Goal: Task Accomplishment & Management: Manage account settings

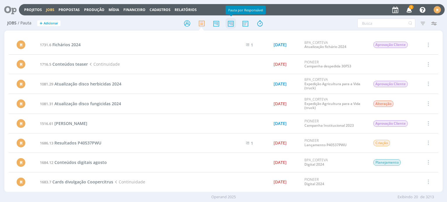
click at [226, 21] on icon at bounding box center [230, 23] width 10 height 11
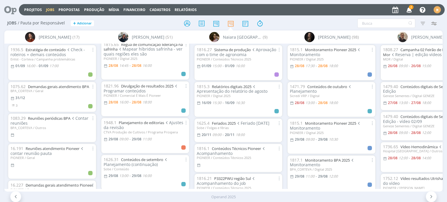
scroll to position [116, 0]
click at [153, 89] on div "1821.96 Divulgação de resultados 2025 Programar conteúdos" at bounding box center [145, 88] width 83 height 10
click at [149, 86] on link "Divulgação de resultados 2025" at bounding box center [147, 85] width 52 height 5
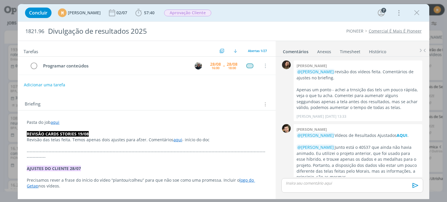
scroll to position [642, 0]
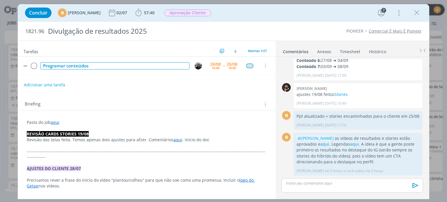
click at [44, 68] on div "Programar conteúdos" at bounding box center [114, 65] width 149 height 7
click at [119, 67] on div "Publicar/Programar conteúdos" at bounding box center [114, 65] width 149 height 7
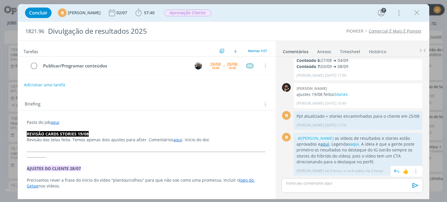
click at [326, 145] on link "aqui" at bounding box center [324, 144] width 9 height 6
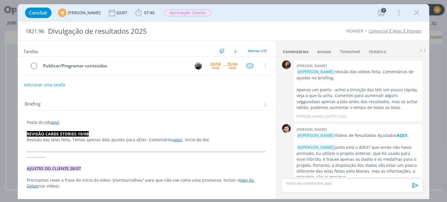
scroll to position [116, 0]
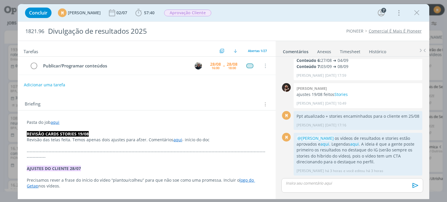
click at [314, 186] on div "dialog" at bounding box center [351, 185] width 141 height 15
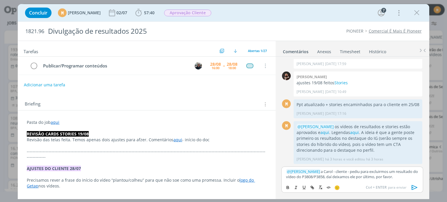
click at [414, 188] on icon "dialog" at bounding box center [414, 187] width 9 height 9
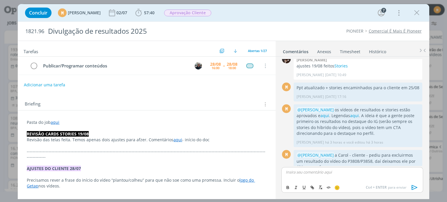
scroll to position [687, 0]
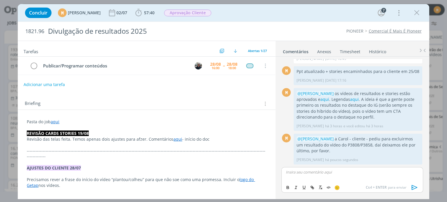
click at [55, 86] on button "Adicionar uma tarefa" at bounding box center [44, 85] width 41 height 10
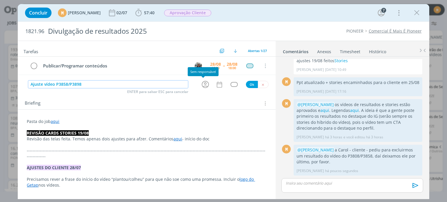
click at [203, 83] on icon "dialog" at bounding box center [205, 84] width 9 height 9
type input "Ajuste vídeo P3858/P3898"
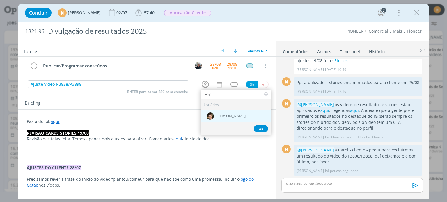
type input "vini"
click at [216, 115] on span "[PERSON_NAME]" at bounding box center [230, 116] width 29 height 5
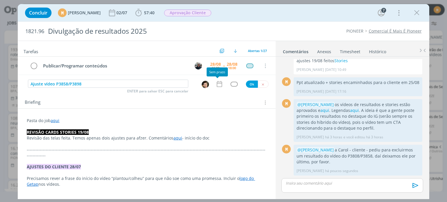
click at [216, 84] on icon "dialog" at bounding box center [220, 84] width 8 height 8
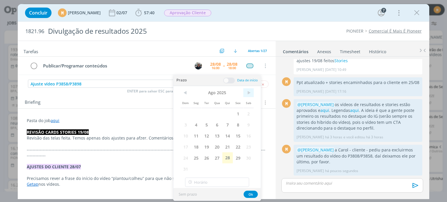
click at [251, 95] on span ">" at bounding box center [248, 92] width 10 height 9
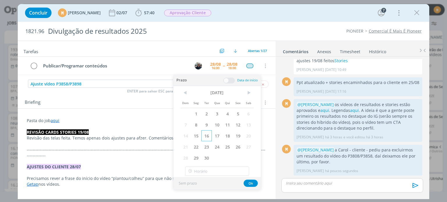
click at [206, 136] on span "16" at bounding box center [206, 135] width 10 height 11
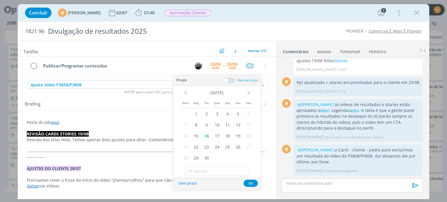
click at [227, 80] on span at bounding box center [229, 81] width 12 height 6
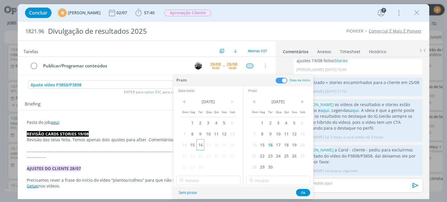
click at [203, 145] on span "16" at bounding box center [200, 144] width 8 height 11
click at [207, 175] on div "< Set 2025 > Dom Seg Ter Qua Qui Sex Sab 1 2 3 4 5 6 7 8 9 10 11 12 13 14 15 16…" at bounding box center [208, 140] width 70 height 91
click at [206, 180] on input "15:00" at bounding box center [208, 180] width 64 height 9
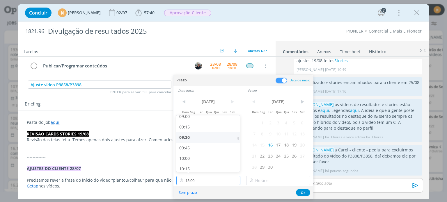
scroll to position [380, 0]
click at [187, 118] on div "09:00" at bounding box center [208, 117] width 65 height 10
type input "09:00"
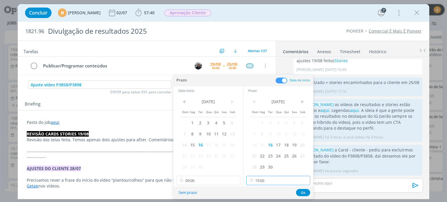
click at [273, 179] on input "15:00" at bounding box center [278, 180] width 64 height 9
click at [262, 142] on div "11:00" at bounding box center [278, 143] width 65 height 10
type input "11:00"
click at [298, 191] on button "Ok" at bounding box center [303, 192] width 14 height 7
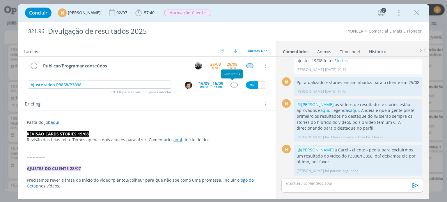
click at [230, 85] on div "dialog" at bounding box center [233, 85] width 7 height 5
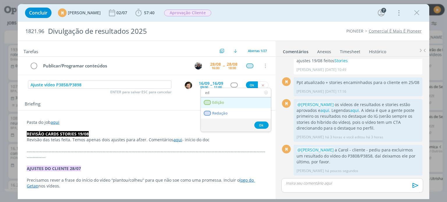
type input "ed"
click at [234, 101] on link "Edição" at bounding box center [236, 102] width 70 height 11
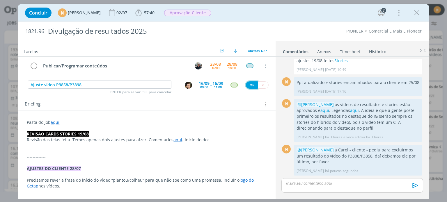
click at [247, 86] on button "Ok" at bounding box center [252, 84] width 12 height 7
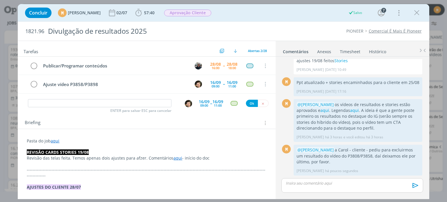
click at [132, 140] on p "Pasta do job aqui" at bounding box center [146, 141] width 239 height 6
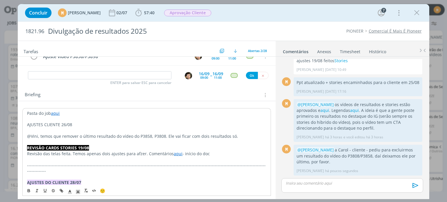
scroll to position [29, 0]
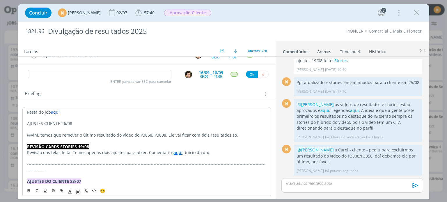
click at [113, 135] on p "@Vini, temos que remover o último resultado do vídeo do P3858, P3808. Ele vai f…" at bounding box center [146, 135] width 239 height 6
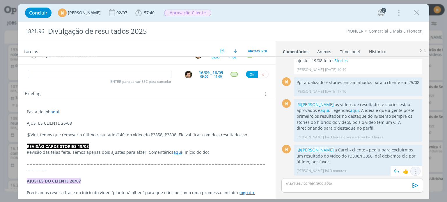
click at [412, 171] on icon "dialog" at bounding box center [415, 172] width 6 height 6
click at [395, 155] on link "Editar" at bounding box center [396, 154] width 46 height 9
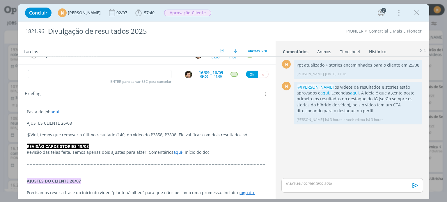
scroll to position [666, 0]
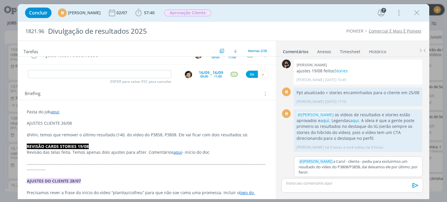
click at [354, 166] on p "﻿ @ Mayara Peruzzo ﻿ a Carol - cliente - pediu para excluirmos um resultado do …" at bounding box center [357, 167] width 119 height 16
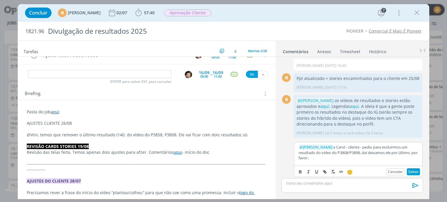
scroll to position [680, 0]
click at [412, 170] on button "Salvar" at bounding box center [413, 171] width 13 height 7
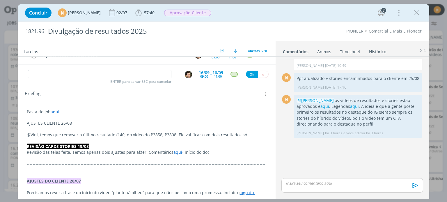
scroll to position [676, 0]
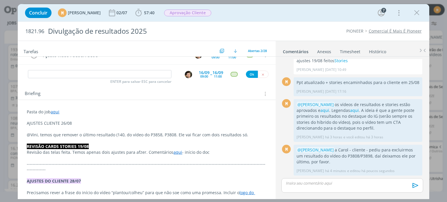
click at [156, 136] on p "@Vini, temos que remover o último resultado (140, do vídeo do P3858, P3808. Ele…" at bounding box center [146, 135] width 239 height 6
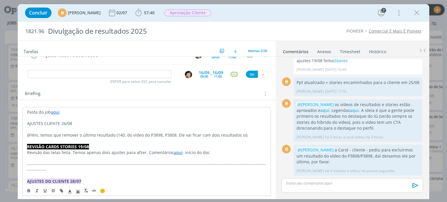
click at [235, 133] on p "@Vini, temos que remover o último resultado (140, do vídeo do P3898, P3808. Ele…" at bounding box center [146, 135] width 239 height 6
click at [133, 135] on p "@Vini, temos que remover o último resultado (140, do vídeo do P3898, P3808. Ele…" at bounding box center [146, 135] width 239 height 6
click at [59, 193] on button "dialog" at bounding box center [62, 190] width 8 height 7
paste input "https://sobeae.sharepoint.com/:v:/s/SOBEAE/EYZE7Yszz8tHnQ0HeT5ryQsBj5UTsLw9E3bq…"
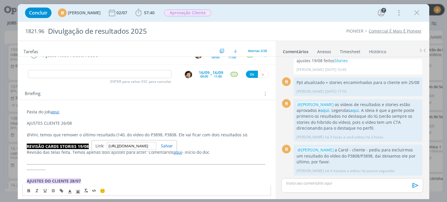
scroll to position [0, 152]
type input "https://sobeae.sharepoint.com/:v:/s/SOBEAE/EYZE7Yszz8tHnQ0HeT5ryQsBj5UTsLw9E3bq…"
click at [169, 143] on link "dialog" at bounding box center [164, 146] width 17 height 6
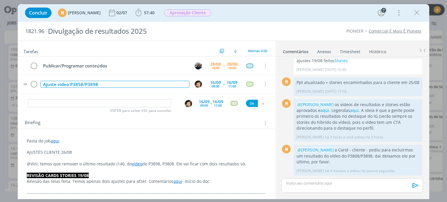
click at [116, 86] on div "Ajuste vídeo P3858/P3898" at bounding box center [114, 84] width 149 height 7
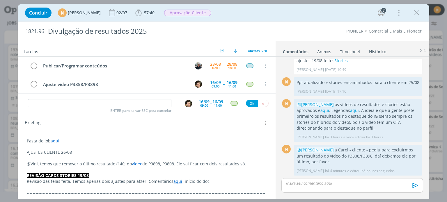
click at [124, 161] on p "@Vini, temos que remover o último resultado (140, do vídeo do P3898, P3808. Ele…" at bounding box center [146, 164] width 239 height 6
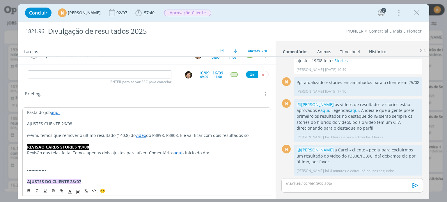
scroll to position [29, 0]
drag, startPoint x: 72, startPoint y: 122, endPoint x: 19, endPoint y: 124, distance: 53.6
click at [29, 193] on icon "dialog" at bounding box center [28, 190] width 5 height 5
click at [79, 191] on icon "dialog" at bounding box center [77, 191] width 5 height 5
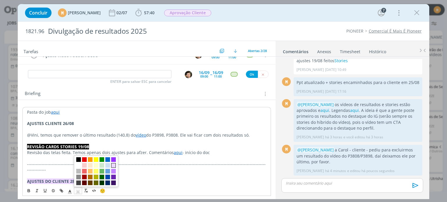
click at [113, 164] on span "dialog" at bounding box center [113, 165] width 5 height 5
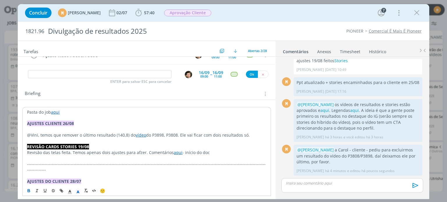
click at [114, 131] on p "dialog" at bounding box center [146, 130] width 239 height 6
click at [249, 135] on p "@Vini, temos que remover o último resultado (140,8) do vídeo do P3898, P3808. E…" at bounding box center [146, 135] width 239 height 6
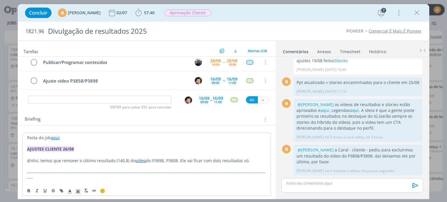
scroll to position [0, 0]
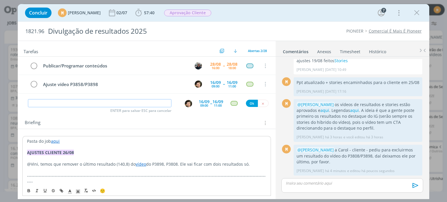
click at [102, 106] on input "dialog" at bounding box center [99, 103] width 143 height 8
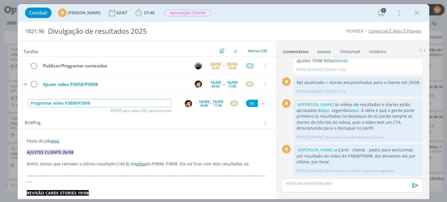
type input "Programar vídeo P3808/P3898"
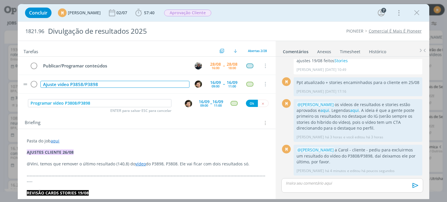
click at [81, 83] on div "Ajuste vídeo P3858/P3898" at bounding box center [114, 84] width 149 height 7
click at [185, 102] on img "dialog" at bounding box center [188, 103] width 7 height 7
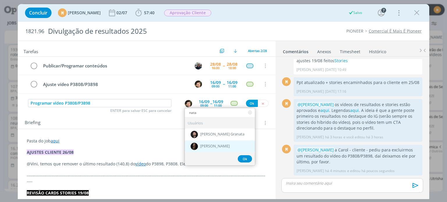
type input "nata"
click at [200, 143] on div "[PERSON_NAME]" at bounding box center [220, 146] width 70 height 12
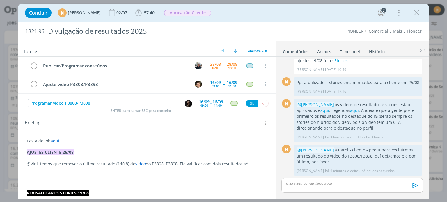
click at [202, 101] on div "16/09" at bounding box center [204, 102] width 11 height 4
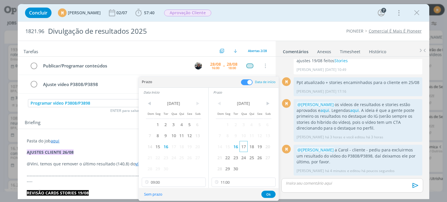
click at [245, 144] on span "17" at bounding box center [243, 146] width 8 height 11
click at [176, 146] on span "17" at bounding box center [174, 146] width 8 height 11
click at [176, 181] on input "09:00" at bounding box center [174, 182] width 64 height 9
click at [238, 185] on input "11:00" at bounding box center [243, 182] width 64 height 9
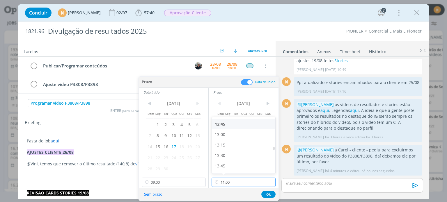
scroll to position [533, 0]
click at [219, 162] on div "13:45" at bounding box center [244, 165] width 65 height 10
type input "13:45"
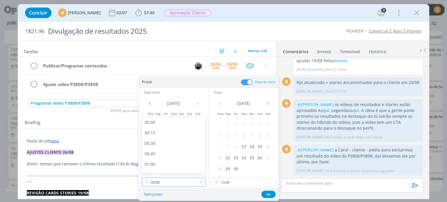
click at [169, 178] on input "09:00" at bounding box center [174, 182] width 64 height 9
click at [182, 155] on div "13:00" at bounding box center [174, 159] width 65 height 10
type input "13:00"
click at [266, 192] on button "Ok" at bounding box center [268, 194] width 14 height 7
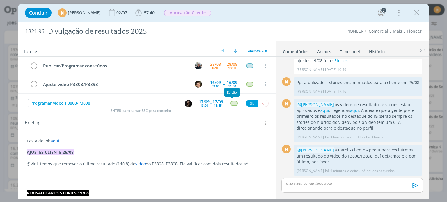
click at [231, 102] on div "dialog" at bounding box center [233, 103] width 7 height 5
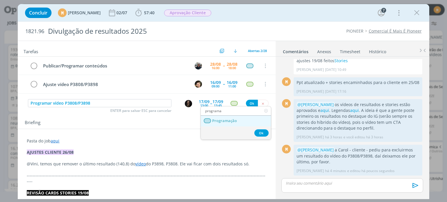
type input "programa"
click at [225, 121] on span "Programação" at bounding box center [224, 121] width 25 height 5
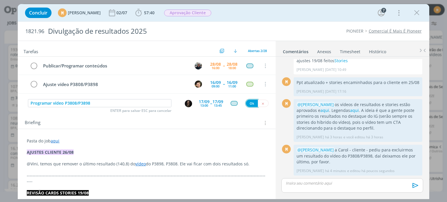
click at [248, 102] on button "Ok" at bounding box center [252, 103] width 12 height 7
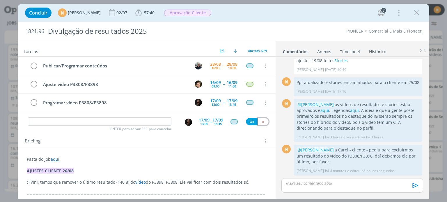
click at [261, 122] on icon "dialog" at bounding box center [263, 122] width 4 height 4
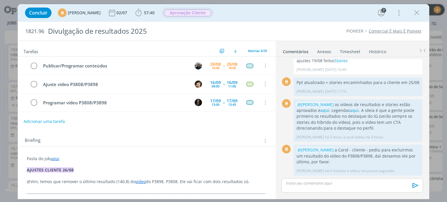
click at [205, 13] on span "Aprovação Cliente" at bounding box center [187, 13] width 47 height 7
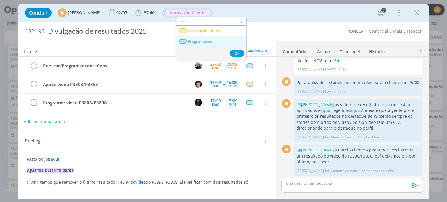
type input "pro"
click at [202, 38] on link "Programação" at bounding box center [211, 41] width 70 height 11
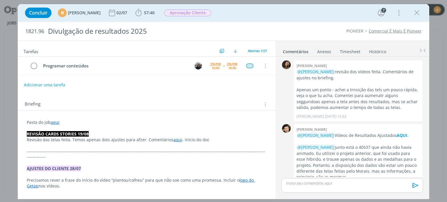
scroll to position [642, 0]
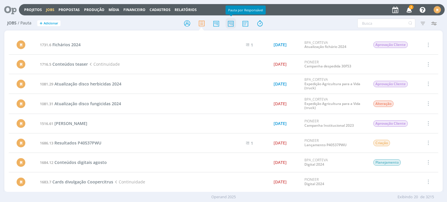
click at [230, 22] on icon at bounding box center [230, 23] width 10 height 11
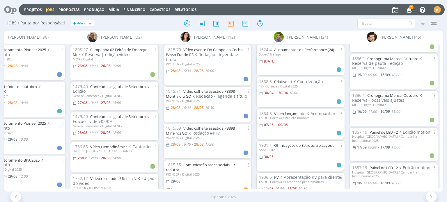
scroll to position [582, 0]
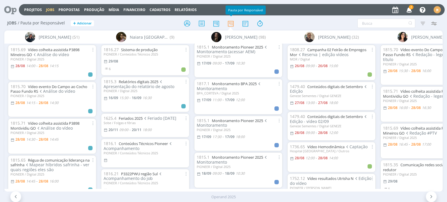
scroll to position [1610, 0]
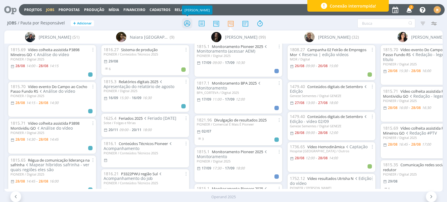
click at [187, 18] on icon at bounding box center [187, 23] width 10 height 11
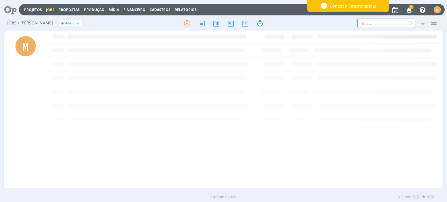
click at [366, 23] on input "text" at bounding box center [386, 23] width 58 height 9
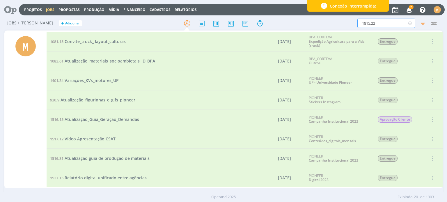
type input "1815.22"
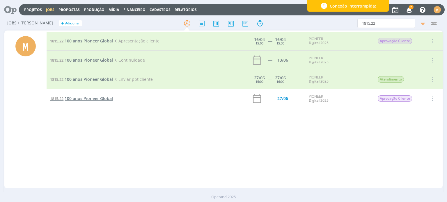
click at [98, 97] on span "100 anos Pioneer Global" at bounding box center [89, 99] width 48 height 6
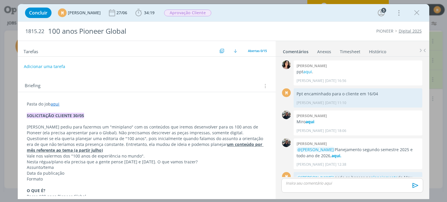
scroll to position [258, 0]
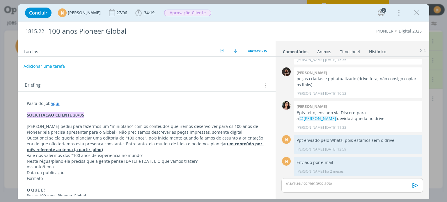
click at [50, 70] on button "Adicionar uma tarefa" at bounding box center [44, 66] width 41 height 10
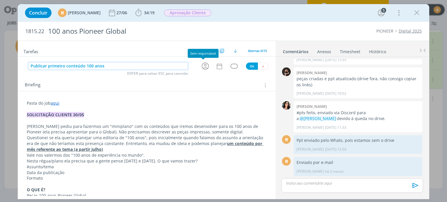
click at [201, 69] on icon "dialog" at bounding box center [205, 66] width 9 height 9
type input "Publicar primeiro conteúdo 100 anos"
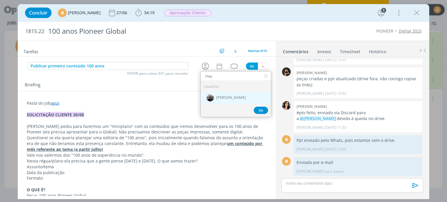
type input "may"
click at [225, 99] on span "[PERSON_NAME]" at bounding box center [230, 98] width 29 height 5
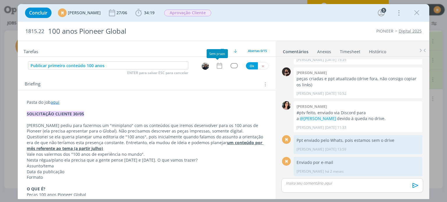
click at [216, 69] on icon "dialog" at bounding box center [220, 66] width 8 height 8
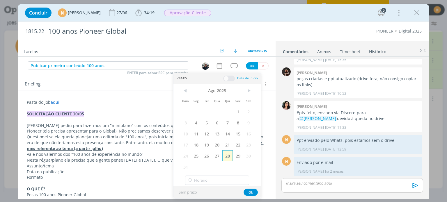
drag, startPoint x: 226, startPoint y: 157, endPoint x: 224, endPoint y: 104, distance: 53.8
click at [226, 157] on span "28" at bounding box center [227, 155] width 10 height 11
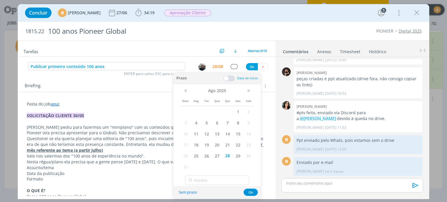
click at [227, 80] on span at bounding box center [229, 79] width 12 height 6
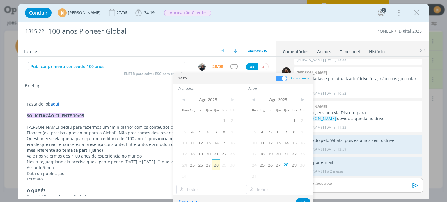
click at [217, 163] on span "28" at bounding box center [216, 164] width 8 height 11
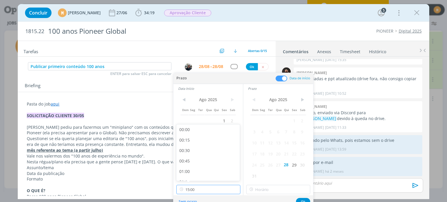
click at [220, 185] on input "15:00" at bounding box center [208, 189] width 64 height 9
click at [207, 149] on div "14:30" at bounding box center [208, 153] width 65 height 10
type input "14:30"
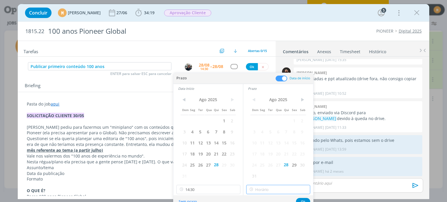
type input "15:00"
click at [266, 188] on input "15:00" at bounding box center [278, 189] width 64 height 9
click at [264, 173] on div "15:00" at bounding box center [278, 174] width 65 height 10
click at [299, 199] on button "Ok" at bounding box center [303, 201] width 14 height 7
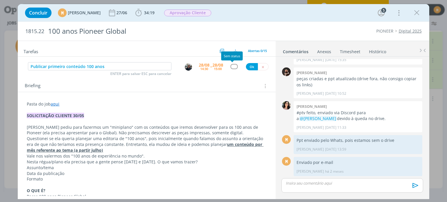
click at [232, 68] on div "dialog" at bounding box center [233, 66] width 7 height 5
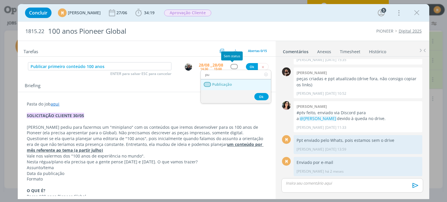
type input "pu"
click at [236, 87] on link "Publicação" at bounding box center [236, 84] width 70 height 11
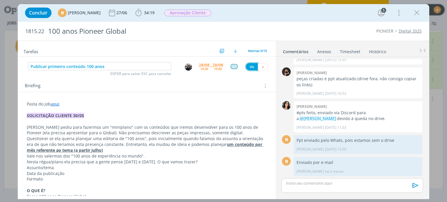
click at [247, 67] on button "Ok" at bounding box center [252, 66] width 12 height 7
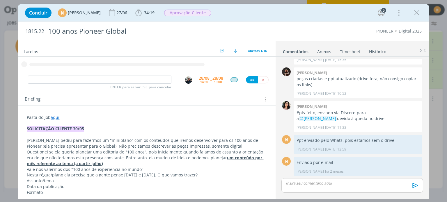
click at [333, 184] on p "dialog" at bounding box center [352, 183] width 132 height 5
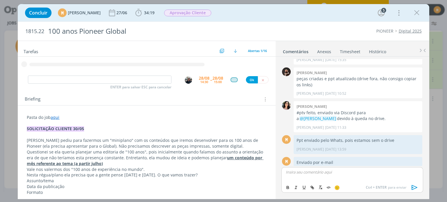
scroll to position [269, 0]
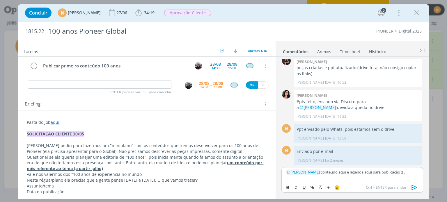
click at [340, 171] on p "﻿ @ Mayara Peruzzo ﻿ conteúdo aqui e legenda aqui para publicação :) ." at bounding box center [352, 172] width 132 height 5
click at [309, 188] on button "dialog" at bounding box center [312, 187] width 8 height 7
paste input "https://sobeae.sharepoint.com/:f:/s/SOBEAE/Eu_cI4yPqkVJlKGr4Yncd7ABolmFPcT-7R1X…"
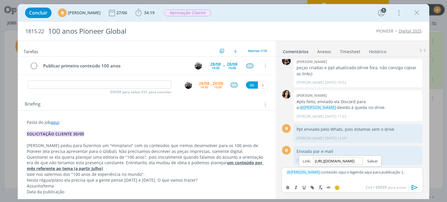
click at [370, 160] on link "dialog" at bounding box center [369, 161] width 15 height 5
click at [368, 173] on p "﻿ @ Mayara Peruzzo ﻿ conteúdo aqui e legenda aqui para publicação :) ." at bounding box center [352, 172] width 132 height 5
click at [369, 172] on p "﻿ @ Mayara Peruzzo ﻿ conteúdo aqui e legenda aqui para publicação :) ." at bounding box center [352, 172] width 132 height 5
click at [312, 187] on icon "dialog" at bounding box center [312, 187] width 2 height 2
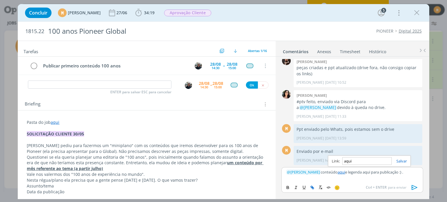
paste input "https://sobeae.sharepoint.com/:p:/s/SOBEAE/Ecx9BThUAgBGuqyYg6YB77kBm4q7RM_6Icmt…"
type input "https://sobeae.sharepoint.com/:p:/s/SOBEAE/Ecx9BThUAgBGuqyYg6YB77kBm4q7RM_6Icmt…"
click at [405, 161] on link "dialog" at bounding box center [399, 161] width 15 height 5
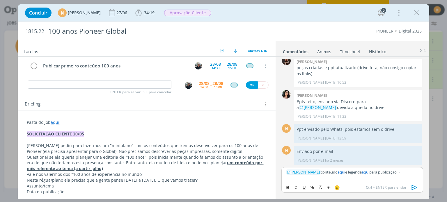
click at [413, 188] on icon "dialog" at bounding box center [414, 187] width 9 height 9
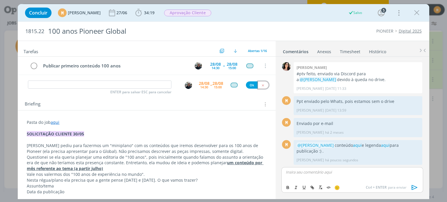
click at [261, 85] on icon "dialog" at bounding box center [263, 85] width 4 height 4
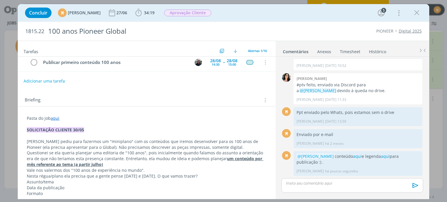
scroll to position [0, 0]
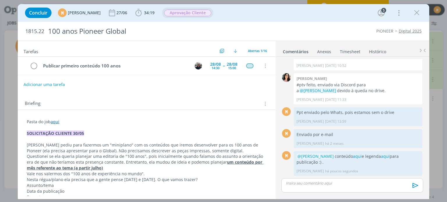
click at [205, 10] on span "Aprovação Cliente" at bounding box center [187, 13] width 47 height 7
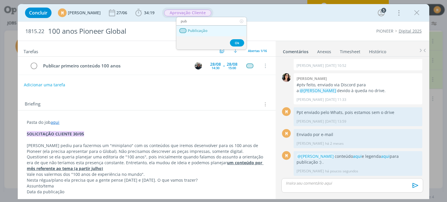
type input "pub"
click at [213, 28] on link "Publicação" at bounding box center [211, 31] width 70 height 11
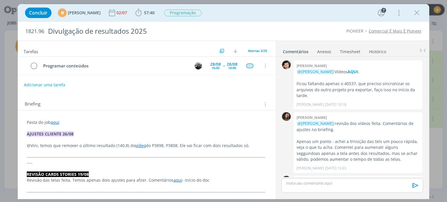
scroll to position [727, 0]
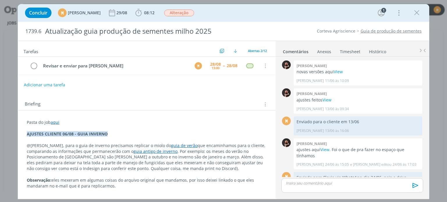
scroll to position [99, 0]
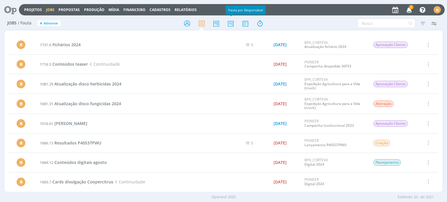
click at [237, 27] on div at bounding box center [223, 23] width 146 height 10
click at [232, 25] on icon at bounding box center [230, 23] width 10 height 11
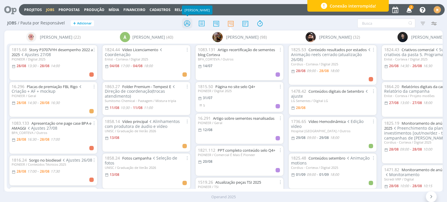
click at [186, 25] on icon at bounding box center [187, 23] width 10 height 11
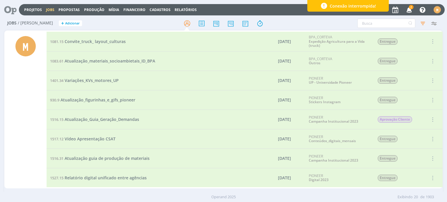
click at [370, 15] on div "Projetos Jobs Propostas Produção Mídia Financeiro Cadastros Relatórios 2 Notifi…" at bounding box center [223, 9] width 442 height 14
click at [374, 19] on input "text" at bounding box center [386, 23] width 58 height 9
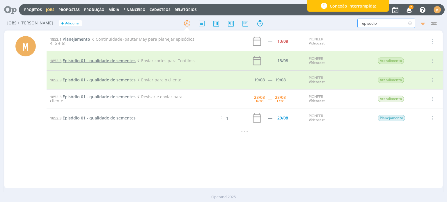
type input "episódio"
click at [113, 59] on span "Episódio 01 - qualidade de sementes" at bounding box center [99, 61] width 73 height 6
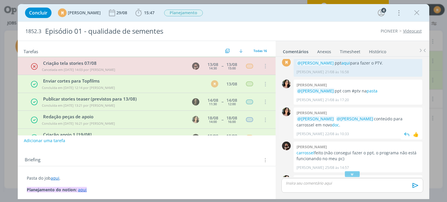
scroll to position [271, 0]
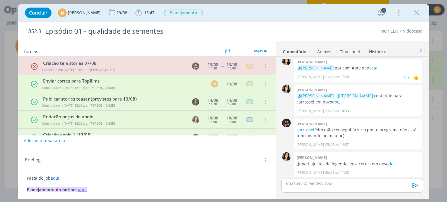
click at [377, 71] on link "pasta" at bounding box center [371, 68] width 11 height 6
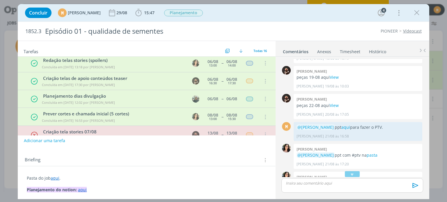
scroll to position [0, 0]
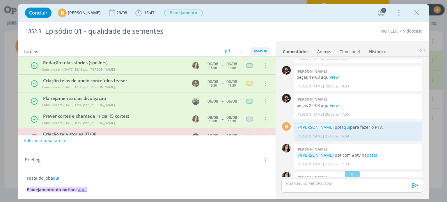
click at [253, 51] on span "Todas 16" at bounding box center [259, 51] width 13 height 4
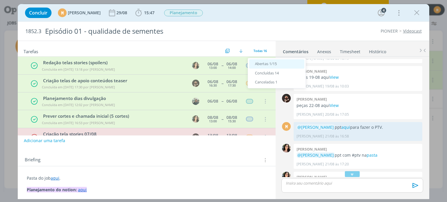
click at [255, 64] on span "Abertas 1/15" at bounding box center [266, 63] width 22 height 5
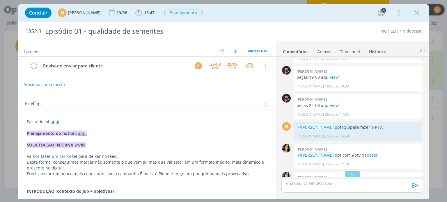
click at [39, 80] on button "Adicionar uma tarefa" at bounding box center [44, 85] width 41 height 10
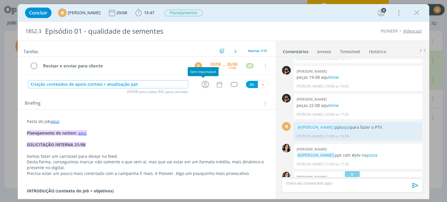
click at [202, 88] on icon "dialog" at bounding box center [205, 84] width 9 height 9
type input "Criação conteúdos de apoio (cortes) + atualização ppt"
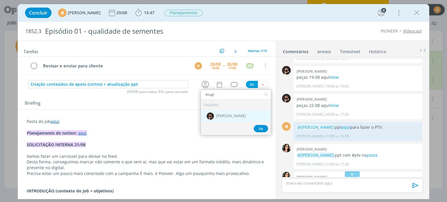
type input "dougl"
click at [224, 117] on span "[PERSON_NAME]" at bounding box center [230, 116] width 29 height 5
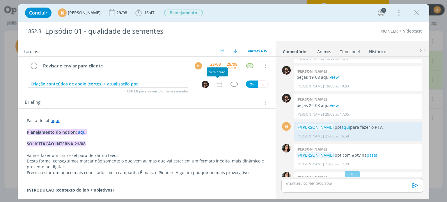
click at [219, 77] on div "Revisar e enviar para cliente M 28/08 16:00 -- 28/08 17:00 Cancelar" at bounding box center [146, 68] width 257 height 23
click at [216, 81] on icon "dialog" at bounding box center [220, 84] width 8 height 8
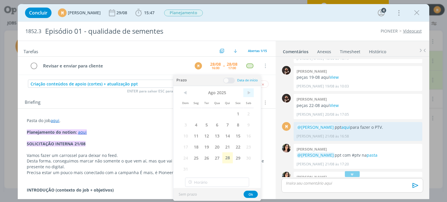
click at [249, 93] on span ">" at bounding box center [248, 92] width 10 height 9
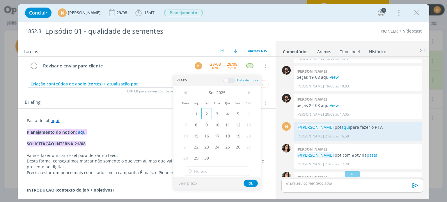
click at [207, 111] on span "2" at bounding box center [206, 113] width 10 height 11
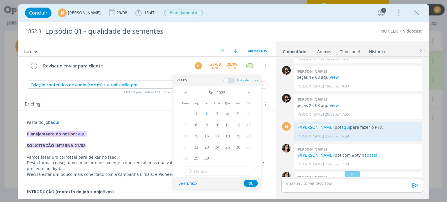
click at [227, 81] on span at bounding box center [229, 81] width 12 height 6
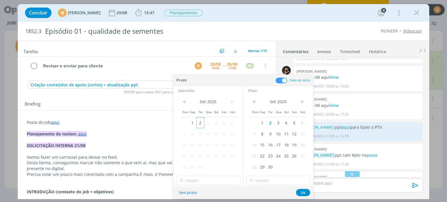
click at [201, 123] on span "2" at bounding box center [200, 122] width 8 height 11
click at [216, 175] on div "< Set 2025 > Dom Seg Ter Qua Qui Sex Sab 1 2 3 4 5 6 7 8 9 10 11 12 13 14 15 16…" at bounding box center [208, 140] width 70 height 91
click at [213, 183] on input "15:00" at bounding box center [208, 180] width 64 height 9
click at [194, 141] on div "13:45" at bounding box center [208, 141] width 65 height 10
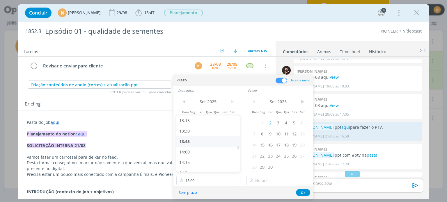
type input "13:45"
click at [277, 177] on input "15:00" at bounding box center [278, 180] width 64 height 9
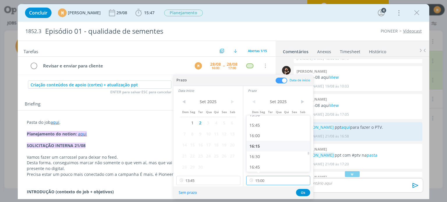
scroll to position [671, 0]
click at [263, 161] on div "17:00" at bounding box center [278, 161] width 65 height 10
type input "17:00"
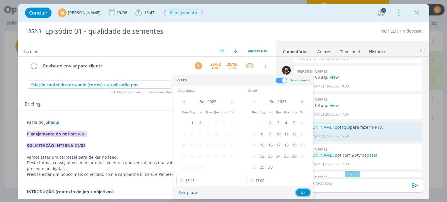
click at [300, 192] on button "Ok" at bounding box center [303, 192] width 14 height 7
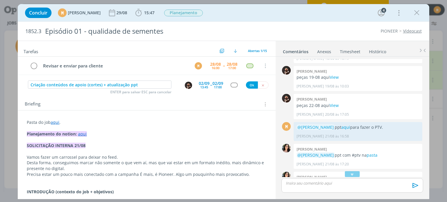
click at [227, 84] on div "dialog" at bounding box center [233, 85] width 17 height 5
click at [230, 85] on div "dialog" at bounding box center [233, 85] width 7 height 5
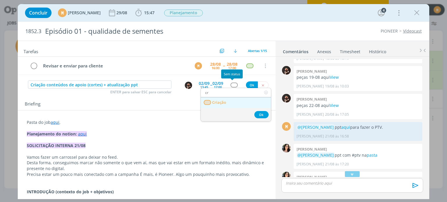
type input "cr"
click at [227, 101] on link "Criação" at bounding box center [236, 102] width 70 height 11
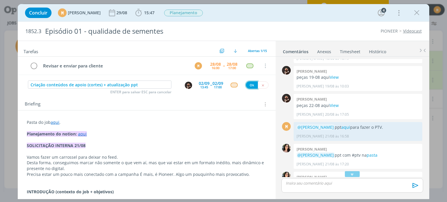
click at [247, 83] on button "Ok" at bounding box center [252, 84] width 12 height 7
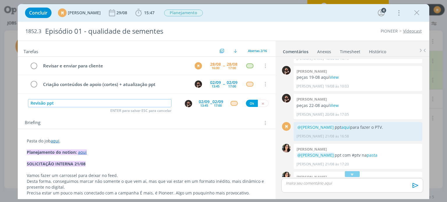
click at [184, 106] on button "dialog" at bounding box center [188, 104] width 8 height 8
type input "Revisão ppt"
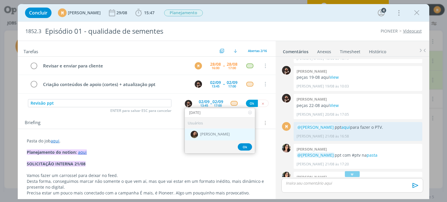
type input "jul"
click at [202, 134] on span "[PERSON_NAME]" at bounding box center [214, 134] width 29 height 5
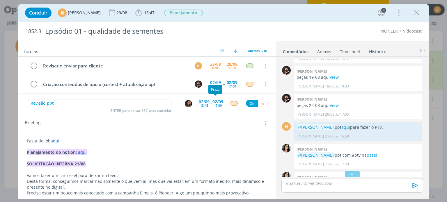
click at [214, 104] on div "17:00" at bounding box center [218, 105] width 8 height 3
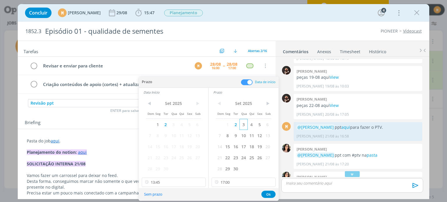
click at [244, 127] on span "3" at bounding box center [243, 124] width 8 height 11
click at [172, 127] on span "3" at bounding box center [174, 124] width 8 height 11
click at [178, 184] on input "13:45" at bounding box center [174, 182] width 64 height 9
click at [241, 182] on input "17:00" at bounding box center [243, 182] width 64 height 9
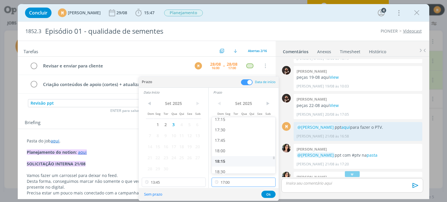
scroll to position [726, 0]
click at [227, 151] on div "18:00" at bounding box center [244, 150] width 65 height 10
type input "18:00"
click at [185, 184] on input "13:45" at bounding box center [174, 182] width 64 height 9
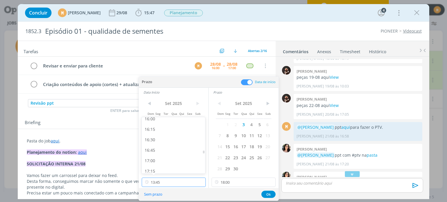
scroll to position [677, 0]
click at [175, 155] on div "17:00" at bounding box center [174, 157] width 65 height 10
type input "17:00"
click at [271, 192] on button "Ok" at bounding box center [268, 194] width 14 height 7
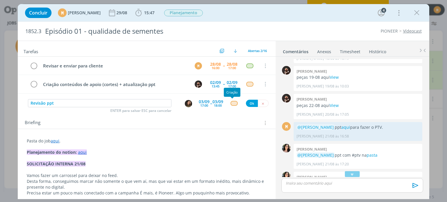
click at [233, 102] on div "dialog" at bounding box center [233, 103] width 7 height 5
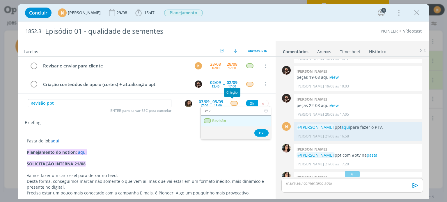
type input "rev"
click at [235, 121] on link "Revisão" at bounding box center [236, 121] width 70 height 11
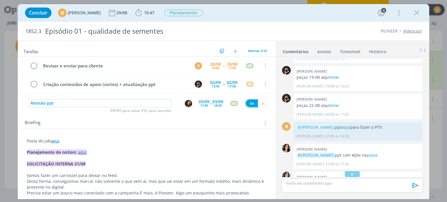
click at [250, 100] on button "Ok" at bounding box center [252, 103] width 12 height 7
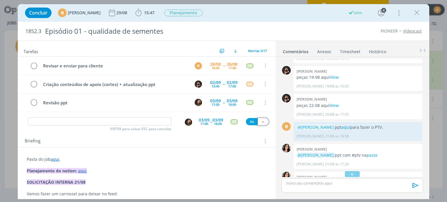
click at [262, 118] on button "dialog" at bounding box center [263, 121] width 11 height 7
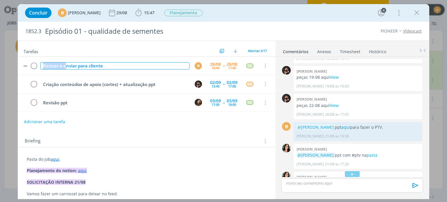
drag, startPoint x: 65, startPoint y: 67, endPoint x: 41, endPoint y: 62, distance: 24.9
click at [41, 62] on div "Revisar e enviar para cliente" at bounding box center [114, 65] width 149 height 7
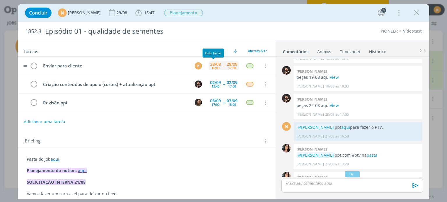
click at [213, 63] on div "28/08" at bounding box center [215, 64] width 11 height 4
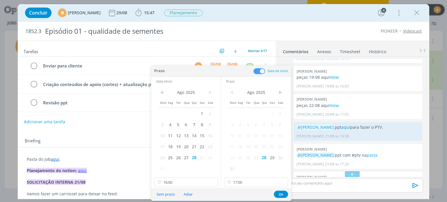
click at [210, 92] on span ">" at bounding box center [210, 92] width 8 height 9
click at [170, 125] on span "4" at bounding box center [170, 124] width 8 height 11
click at [242, 122] on span "4" at bounding box center [240, 124] width 8 height 11
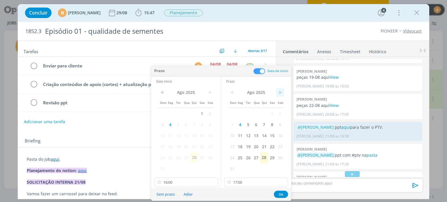
click at [281, 95] on span ">" at bounding box center [280, 92] width 8 height 9
click at [264, 115] on span "4" at bounding box center [264, 113] width 8 height 11
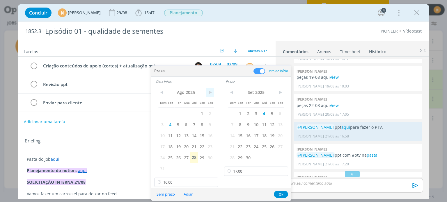
click at [210, 93] on span ">" at bounding box center [210, 92] width 8 height 9
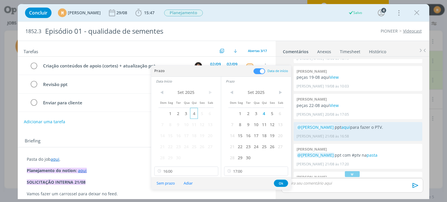
click at [194, 114] on span "4" at bounding box center [194, 113] width 8 height 11
click at [190, 170] on input "16:00" at bounding box center [186, 171] width 64 height 9
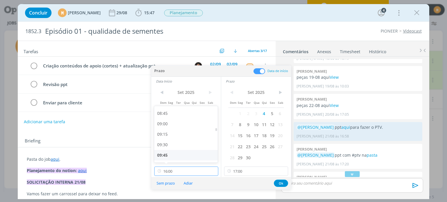
scroll to position [364, 0]
click at [181, 127] on div "09:00" at bounding box center [186, 124] width 65 height 10
type input "09:00"
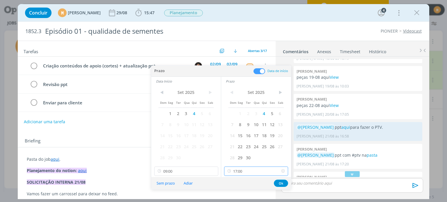
click at [246, 172] on input "17:00" at bounding box center [256, 171] width 64 height 9
click at [240, 123] on div "10:00" at bounding box center [256, 124] width 65 height 10
type input "10:00"
click at [281, 184] on button "Ok" at bounding box center [281, 183] width 14 height 7
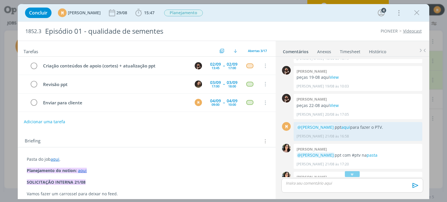
click at [207, 175] on p "dialog" at bounding box center [146, 177] width 239 height 6
click at [200, 15] on span "Planejamento" at bounding box center [183, 13] width 39 height 7
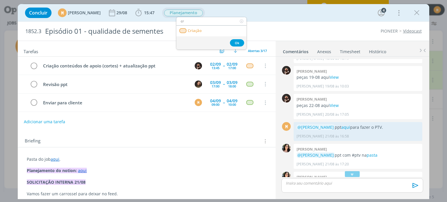
type input "cr"
click at [206, 37] on div "Ok" at bounding box center [211, 42] width 70 height 13
click at [204, 33] on link "Criação" at bounding box center [211, 31] width 70 height 11
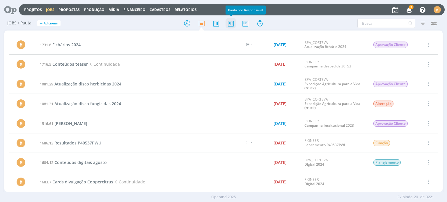
click at [231, 24] on icon at bounding box center [230, 23] width 10 height 11
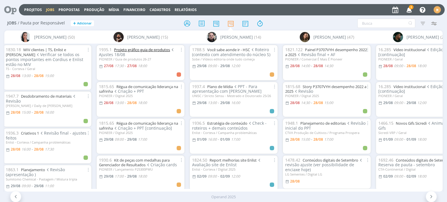
click at [144, 48] on link "Projeto gráfico guia de produtos" at bounding box center [142, 49] width 56 height 5
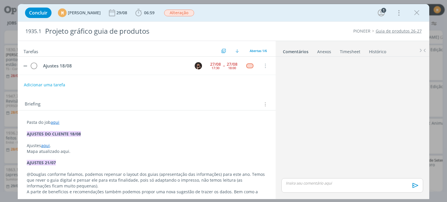
scroll to position [11, 0]
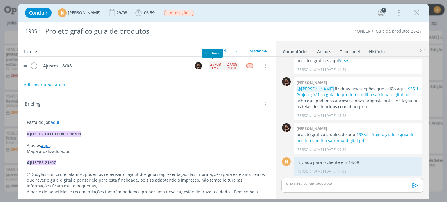
click at [216, 63] on div "27/08" at bounding box center [215, 64] width 11 height 4
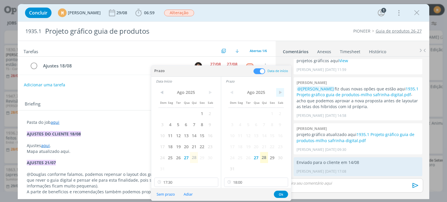
click at [277, 92] on span ">" at bounding box center [280, 92] width 8 height 9
click at [241, 110] on span "1" at bounding box center [240, 113] width 8 height 11
click at [211, 92] on span ">" at bounding box center [210, 92] width 8 height 9
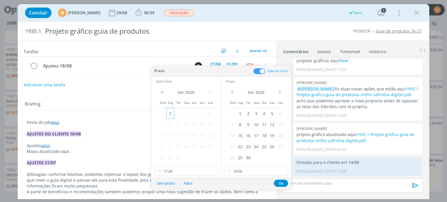
click at [170, 113] on span "1" at bounding box center [170, 113] width 8 height 11
click at [186, 170] on input "17:30" at bounding box center [186, 171] width 64 height 9
click at [184, 127] on div "10:30" at bounding box center [186, 124] width 65 height 10
type input "10:30"
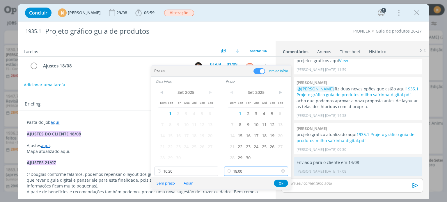
click at [253, 174] on input "18:00" at bounding box center [256, 171] width 64 height 9
click at [231, 123] on div "11:00" at bounding box center [256, 124] width 65 height 10
type input "11:00"
click at [281, 182] on button "Ok" at bounding box center [281, 183] width 14 height 7
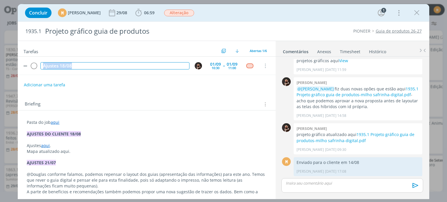
drag, startPoint x: 74, startPoint y: 67, endPoint x: 42, endPoint y: 69, distance: 32.9
click at [42, 69] on div "Ajustes 18/08" at bounding box center [114, 65] width 149 height 7
copy div "Ajustes 18/08"
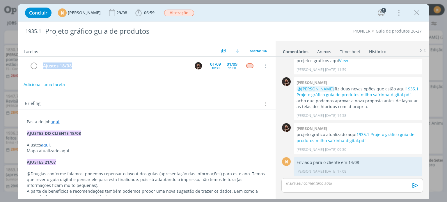
click at [36, 84] on button "Adicionar uma tarefa" at bounding box center [44, 85] width 41 height 10
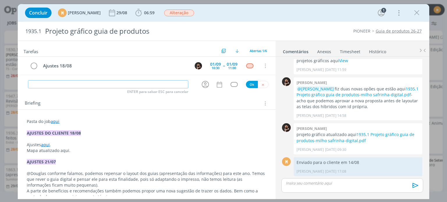
paste input "Ajustes 18/08"
click at [202, 87] on icon "dialog" at bounding box center [205, 84] width 9 height 9
type input "Ajustes 18/08 [continuação]"
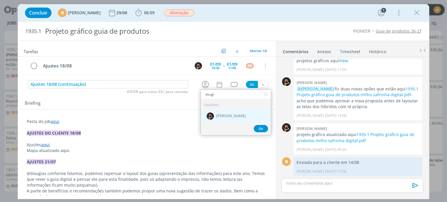
type input "dougl"
click at [215, 111] on div "[PERSON_NAME]" at bounding box center [236, 116] width 70 height 12
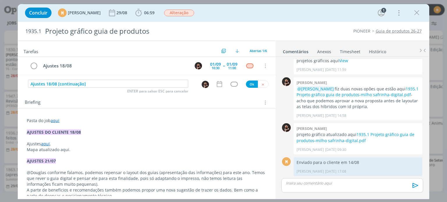
click at [218, 80] on div "Ajustes 18/08 [continuação] ENTER para salvar ESC para cancelar Ok" at bounding box center [146, 84] width 257 height 9
click at [219, 82] on icon "dialog" at bounding box center [220, 84] width 8 height 8
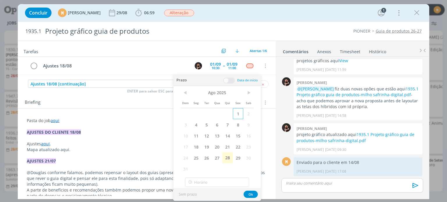
click at [237, 113] on span "1" at bounding box center [238, 113] width 10 height 11
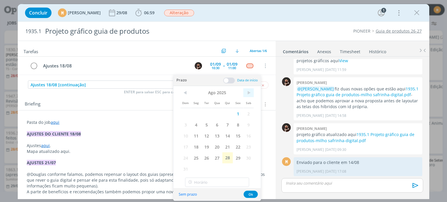
click at [249, 93] on span ">" at bounding box center [248, 92] width 10 height 9
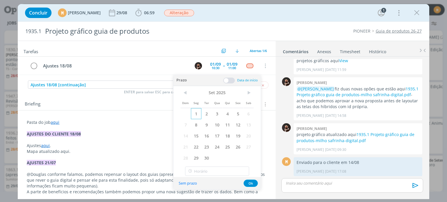
click at [195, 114] on span "1" at bounding box center [196, 113] width 10 height 11
click at [229, 81] on span at bounding box center [229, 81] width 12 height 6
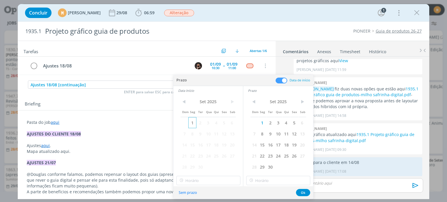
click at [195, 120] on span "1" at bounding box center [192, 122] width 8 height 11
click at [218, 182] on input "15:00" at bounding box center [208, 180] width 64 height 9
drag, startPoint x: 213, startPoint y: 123, endPoint x: 219, endPoint y: 130, distance: 9.3
click at [213, 123] on div "17:30" at bounding box center [208, 124] width 65 height 10
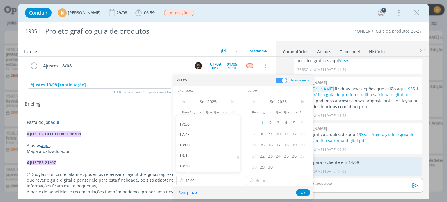
type input "17:30"
click at [282, 179] on input "17:30" at bounding box center [278, 180] width 64 height 9
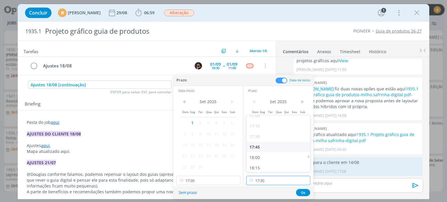
scroll to position [718, 0]
click at [264, 156] on div "18:00" at bounding box center [278, 157] width 65 height 10
type input "18:00"
click at [305, 189] on button "Ok" at bounding box center [303, 192] width 14 height 7
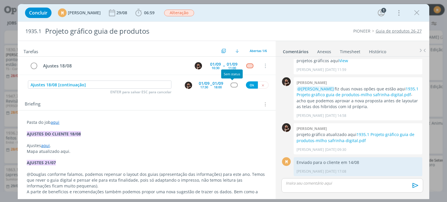
click at [232, 85] on div "dialog" at bounding box center [233, 85] width 7 height 5
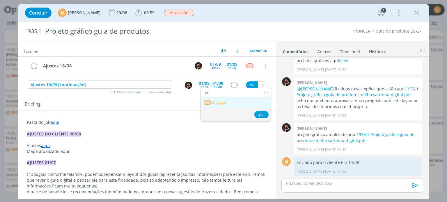
type input "c"
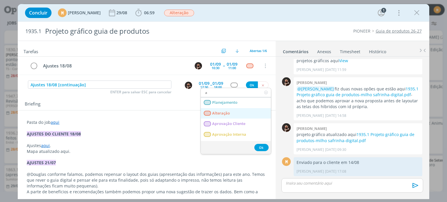
type input "a"
click at [220, 114] on span "Alteração" at bounding box center [221, 113] width 18 height 5
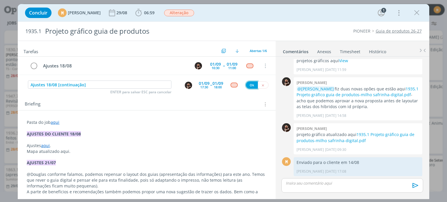
click at [248, 86] on button "Ok" at bounding box center [252, 84] width 12 height 7
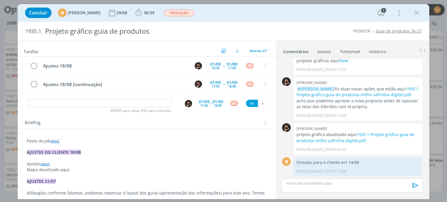
click at [263, 98] on div "ENTER para salvar ESC para cancelar 01/09 17:30 -- 01/09 18:00 Ok" at bounding box center [146, 103] width 257 height 10
click at [261, 103] on icon "dialog" at bounding box center [263, 104] width 4 height 4
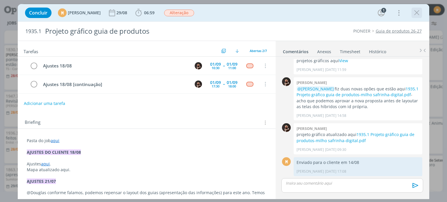
click at [413, 15] on icon "dialog" at bounding box center [416, 12] width 9 height 9
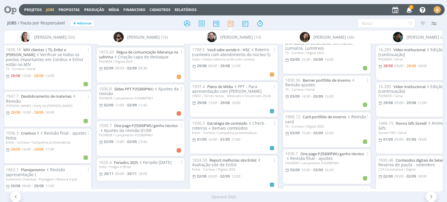
scroll to position [814, 0]
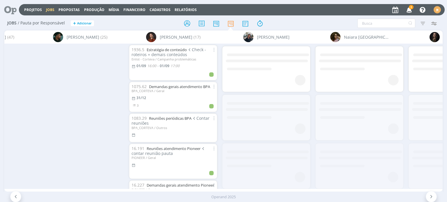
scroll to position [0, 1098]
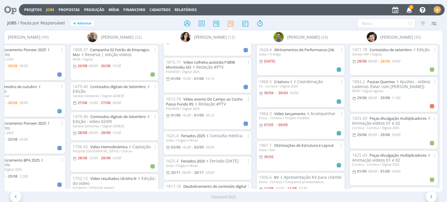
scroll to position [262, 0]
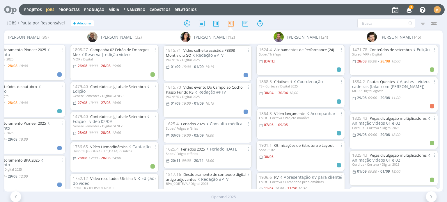
click at [407, 9] on icon "button" at bounding box center [409, 10] width 10 height 10
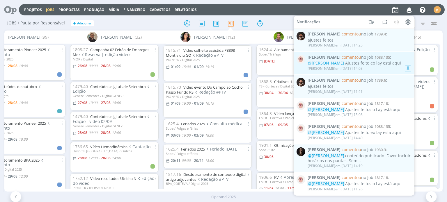
click at [365, 60] on span "comentou no Job" at bounding box center [357, 57] width 32 height 6
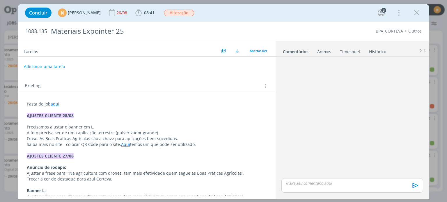
scroll to position [111, 0]
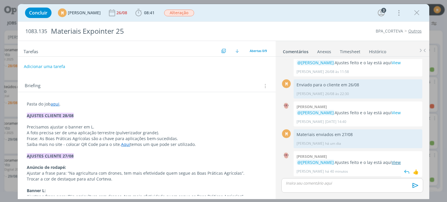
click at [401, 164] on link "View" at bounding box center [396, 163] width 9 height 6
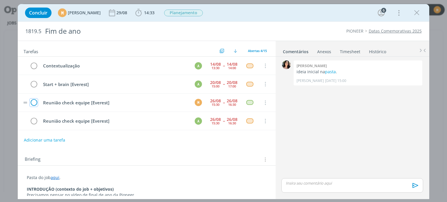
click at [35, 103] on icon "dialog" at bounding box center [34, 103] width 8 height 9
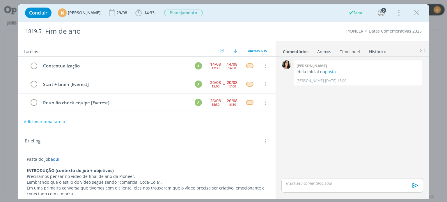
click at [343, 52] on link "Timesheet" at bounding box center [349, 50] width 21 height 8
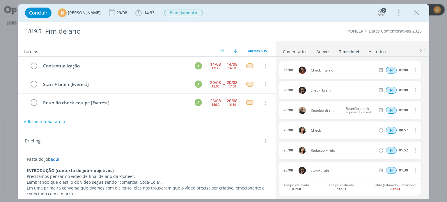
drag, startPoint x: 309, startPoint y: 70, endPoint x: 338, endPoint y: 67, distance: 29.7
click at [338, 67] on div "26/08 Check interno N 01:00 Excluir Editar" at bounding box center [350, 70] width 142 height 18
copy span "Check interno"
click at [143, 11] on icon "dialog" at bounding box center [138, 12] width 9 height 9
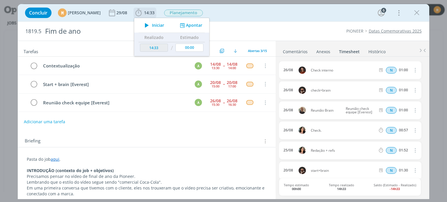
click at [202, 23] on button "Apontar" at bounding box center [190, 25] width 24 height 6
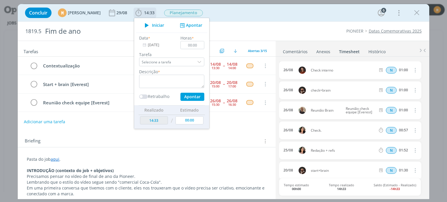
click at [174, 44] on input "[DATE]" at bounding box center [157, 45] width 36 height 8
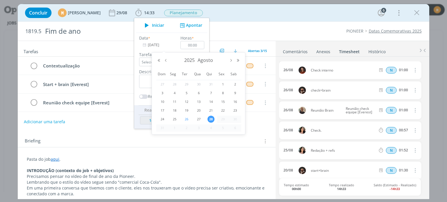
click at [189, 120] on span "26" at bounding box center [186, 119] width 7 height 7
type input "26/08/2025"
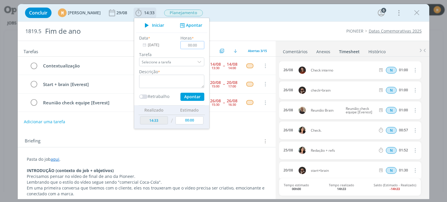
click at [204, 44] on input "00:00" at bounding box center [193, 45] width 24 height 8
type input "01:00"
click at [172, 84] on textarea "dialog" at bounding box center [171, 81] width 65 height 13
paste textarea "Check interno"
type textarea "Check interno"
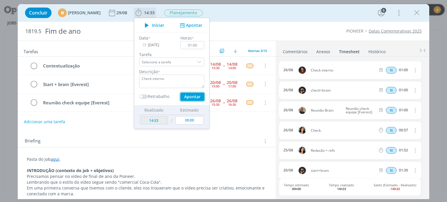
click at [204, 98] on button "Apontar" at bounding box center [192, 97] width 24 height 8
type input "15:33"
type input "28/08/2025"
type input "00:00"
click at [272, 13] on div "Concluir M Mariana Kochenborger 29/08 15:33 Iniciar Apontar Data * 28/08/2025 H…" at bounding box center [223, 13] width 402 height 14
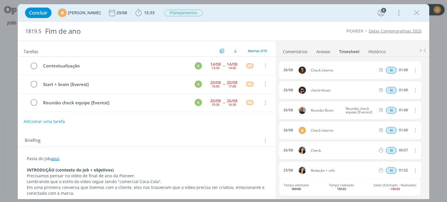
click at [49, 121] on button "Adicionar uma tarefa" at bounding box center [44, 122] width 41 height 10
click at [54, 120] on input "dialog" at bounding box center [108, 121] width 160 height 8
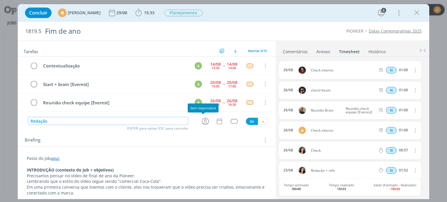
click at [204, 119] on icon "dialog" at bounding box center [205, 121] width 7 height 7
type input "Redação"
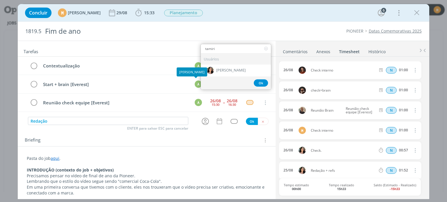
type input "tamiri"
click at [207, 71] on div "[PERSON_NAME]" at bounding box center [192, 71] width 31 height 9
click at [207, 68] on div "[PERSON_NAME]" at bounding box center [192, 71] width 31 height 9
click at [224, 68] on span "[PERSON_NAME]" at bounding box center [230, 70] width 29 height 5
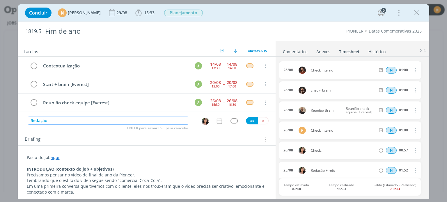
click at [168, 122] on input "Redação" at bounding box center [108, 121] width 160 height 8
type input "Redação (estruturação ideia com 2 vídeos em 1)"
click at [217, 120] on icon "dialog" at bounding box center [220, 121] width 8 height 8
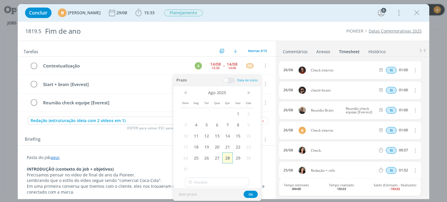
click at [231, 158] on span "28" at bounding box center [227, 157] width 10 height 11
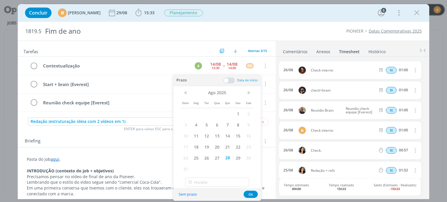
click at [229, 78] on span at bounding box center [229, 81] width 12 height 6
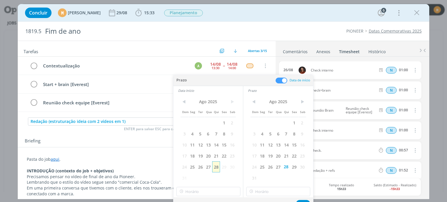
click at [215, 168] on span "28" at bounding box center [216, 166] width 8 height 11
click at [224, 193] on input "15:00" at bounding box center [208, 191] width 64 height 9
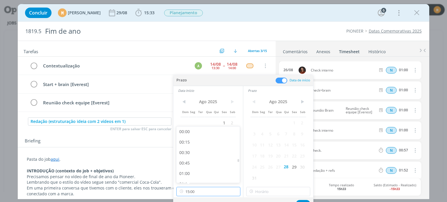
scroll to position [584, 0]
click at [199, 167] on div "14:45" at bounding box center [208, 165] width 65 height 10
type input "14:45"
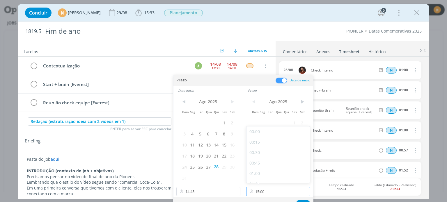
click at [289, 194] on input "15:00" at bounding box center [278, 191] width 64 height 9
click at [274, 167] on div "15:30" at bounding box center [278, 168] width 65 height 10
type input "15:30"
click at [274, 167] on body "Projetos Jobs Propostas Produção Mídia Financeiro Cadastros Relatórios Notifica…" at bounding box center [223, 101] width 447 height 202
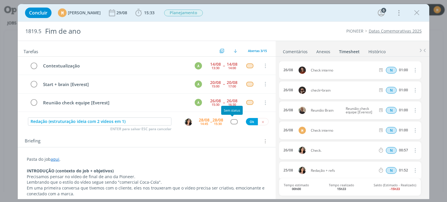
click at [230, 122] on div "dialog" at bounding box center [233, 121] width 7 height 5
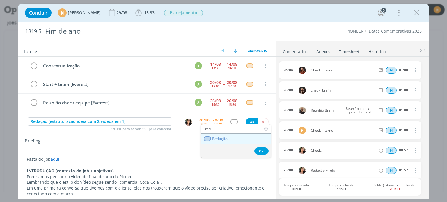
type input "red"
click at [230, 137] on link "Redação" at bounding box center [236, 139] width 70 height 11
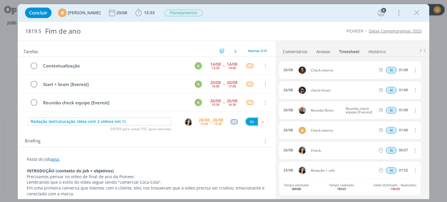
click at [250, 122] on button "Ok" at bounding box center [252, 121] width 12 height 7
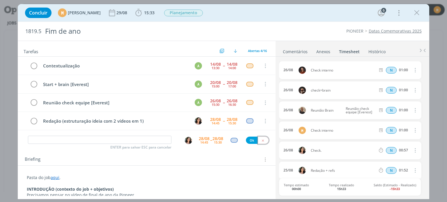
click at [262, 140] on button "dialog" at bounding box center [263, 140] width 11 height 7
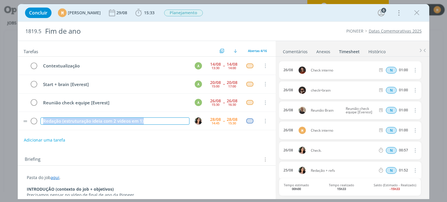
drag, startPoint x: 152, startPoint y: 121, endPoint x: 29, endPoint y: 113, distance: 124.2
click at [29, 113] on tr "Redação (estruturação ideia com 2 vídeos em 1) 28/08 14:45 -- 28/08 15:30 Cance…" at bounding box center [146, 121] width 257 height 18
copy div "Redação (estruturação ideia com 2 vídeos em 1)"
click at [53, 139] on button "Adicionar uma tarefa" at bounding box center [44, 140] width 41 height 10
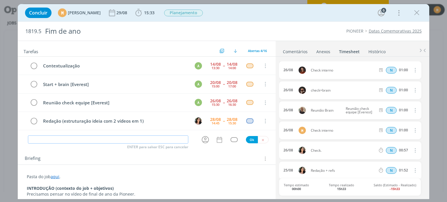
paste input "Redação (estruturação ideia com 2 vídeos em 1)"
drag, startPoint x: 131, startPoint y: 136, endPoint x: 30, endPoint y: 134, distance: 101.3
click at [30, 135] on div "Redação (estruturação ideia com 2 vídeos em 1) ENTER para salvar ESC para cance…" at bounding box center [146, 140] width 257 height 10
click at [204, 138] on icon "dialog" at bounding box center [205, 139] width 9 height 9
type input "Estruturação [finalização]"
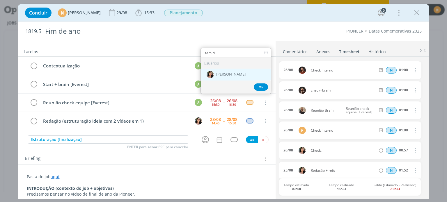
type input "tamiri"
click at [218, 74] on span "[PERSON_NAME]" at bounding box center [230, 74] width 29 height 5
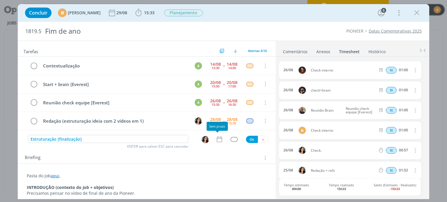
click at [216, 139] on icon "dialog" at bounding box center [218, 139] width 5 height 6
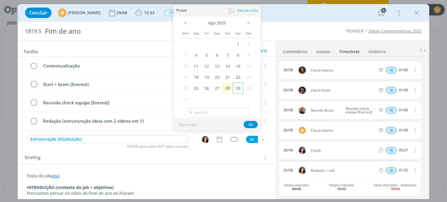
click at [235, 88] on span "29" at bounding box center [238, 88] width 10 height 11
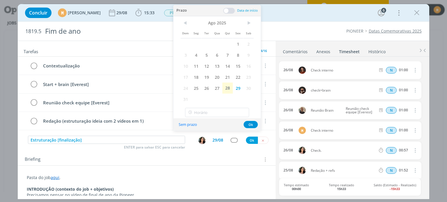
click at [227, 8] on span at bounding box center [229, 11] width 12 height 6
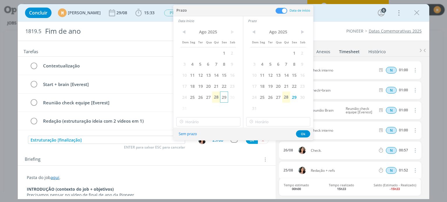
click at [225, 95] on span "29" at bounding box center [224, 97] width 8 height 11
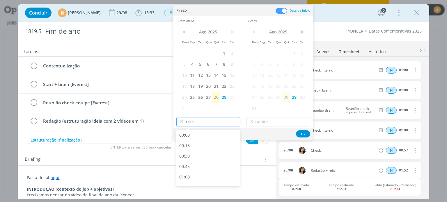
click at [219, 118] on input "16:00" at bounding box center [208, 121] width 64 height 9
click at [200, 146] on div "09:00" at bounding box center [208, 148] width 65 height 10
type input "09:00"
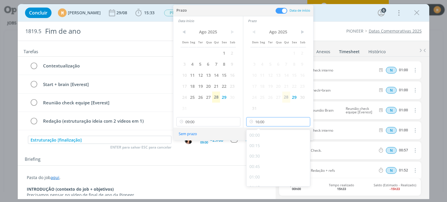
scroll to position [626, 0]
click at [305, 121] on input "16:00" at bounding box center [278, 121] width 64 height 9
click at [265, 155] on div "12:00" at bounding box center [278, 157] width 65 height 10
type input "12:00"
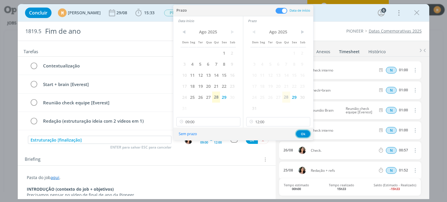
click at [300, 134] on button "Ok" at bounding box center [303, 133] width 14 height 7
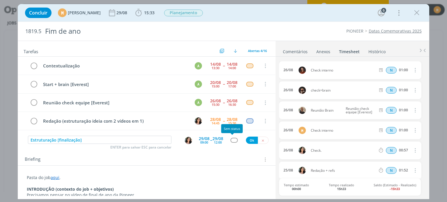
click at [232, 138] on div "dialog" at bounding box center [233, 140] width 7 height 5
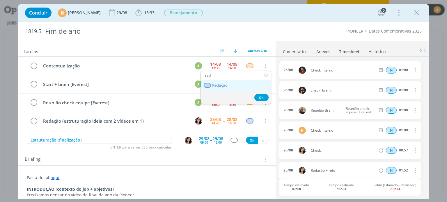
type input "red"
click at [238, 82] on link "Redação" at bounding box center [236, 85] width 70 height 11
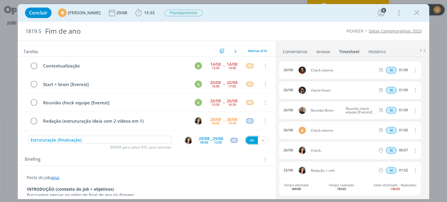
click at [250, 139] on button "Ok" at bounding box center [252, 140] width 12 height 7
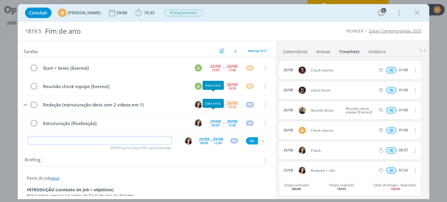
scroll to position [16, 0]
click at [258, 142] on button "dialog" at bounding box center [263, 140] width 11 height 7
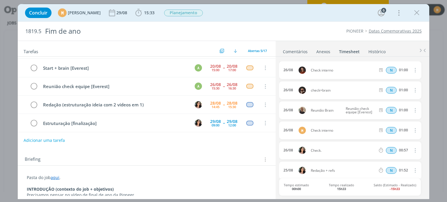
click at [51, 140] on button "Adicionar uma tarefa" at bounding box center [44, 141] width 41 height 10
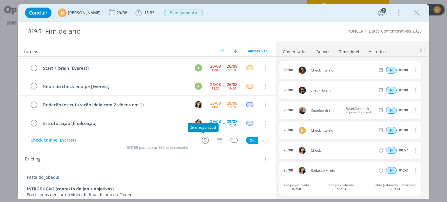
click at [202, 142] on icon "dialog" at bounding box center [205, 140] width 7 height 7
type input "Check equipe [Everest]"
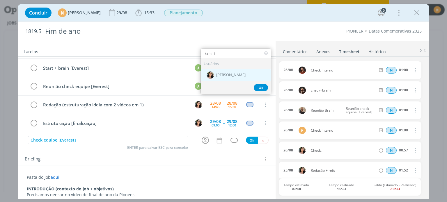
type input "tamiri"
click at [225, 70] on div "[PERSON_NAME]" at bounding box center [236, 75] width 70 height 12
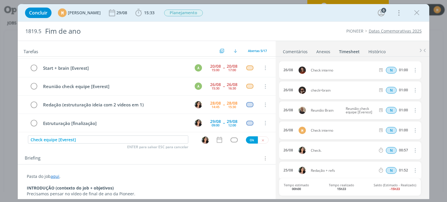
click at [213, 142] on div "dialog" at bounding box center [206, 140] width 19 height 9
click at [216, 142] on icon "dialog" at bounding box center [220, 140] width 8 height 8
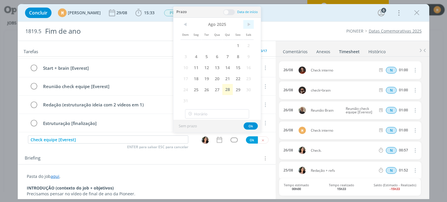
click at [250, 24] on span ">" at bounding box center [248, 24] width 10 height 9
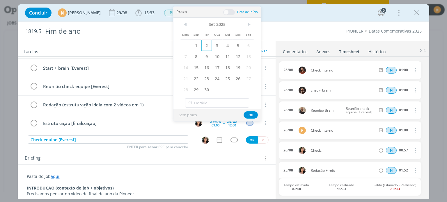
click at [207, 47] on span "2" at bounding box center [206, 45] width 10 height 11
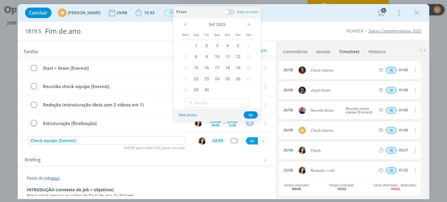
click at [227, 11] on span at bounding box center [229, 12] width 12 height 6
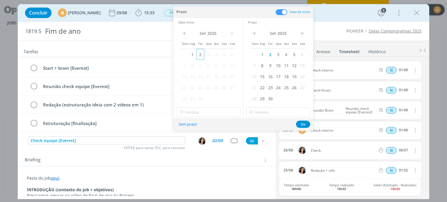
click at [199, 55] on span "2" at bounding box center [200, 54] width 8 height 11
click at [206, 111] on input "16:00" at bounding box center [208, 112] width 64 height 9
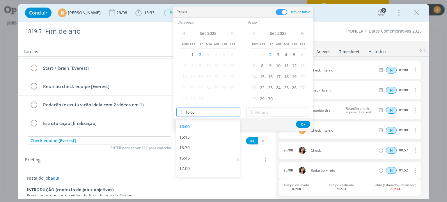
scroll to position [684, 0]
click at [205, 152] on div "17:00" at bounding box center [208, 153] width 65 height 10
type input "17:00"
click at [285, 111] on input "17:00" at bounding box center [278, 112] width 64 height 9
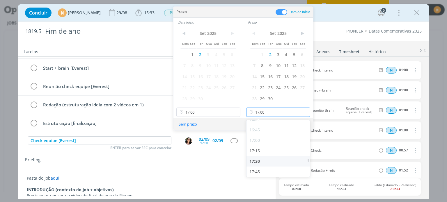
scroll to position [726, 0]
click at [261, 153] on div "18:00" at bounding box center [278, 153] width 65 height 10
type input "18:00"
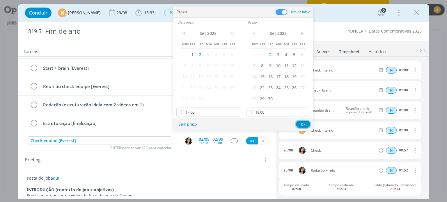
click at [300, 126] on button "Ok" at bounding box center [303, 124] width 14 height 7
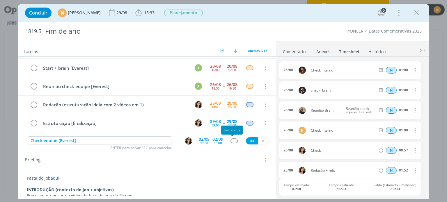
click at [230, 140] on div "dialog" at bounding box center [233, 140] width 7 height 5
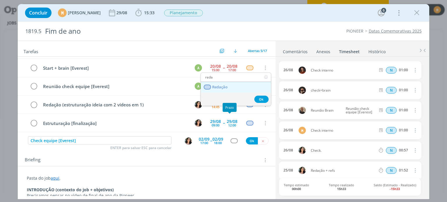
type input "reda"
click at [226, 83] on link "Redação" at bounding box center [236, 87] width 70 height 11
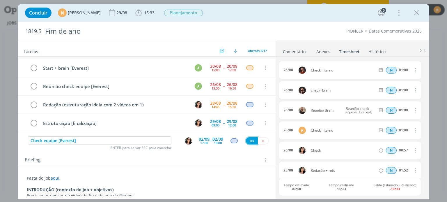
click at [246, 140] on button "Ok" at bounding box center [252, 140] width 12 height 7
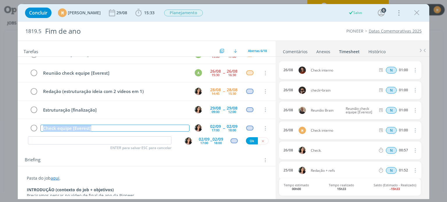
drag, startPoint x: 99, startPoint y: 129, endPoint x: 17, endPoint y: 117, distance: 82.9
click at [17, 117] on div "Concluir M Mariana Kochenborger 29/08 15:33 Iniciar Apontar Data * 28/08/2025 H…" at bounding box center [223, 101] width 447 height 202
copy div "Check equipe [Everest]"
click at [60, 139] on input "dialog" at bounding box center [99, 140] width 143 height 8
paste input "Check equipe [Everest]"
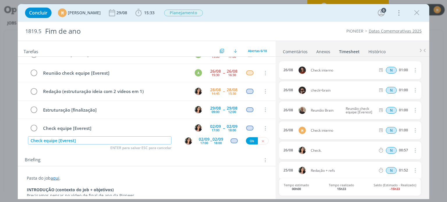
click at [186, 143] on img "dialog" at bounding box center [188, 141] width 7 height 7
type input "Check equipe [Everest]"
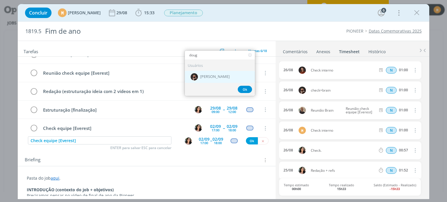
type input "doug"
click at [201, 75] on span "[PERSON_NAME]" at bounding box center [214, 76] width 29 height 5
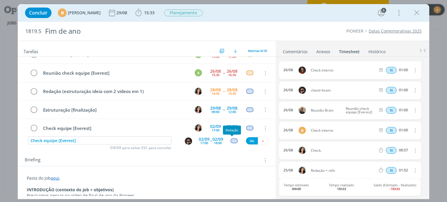
click at [232, 141] on div "dialog" at bounding box center [233, 140] width 7 height 5
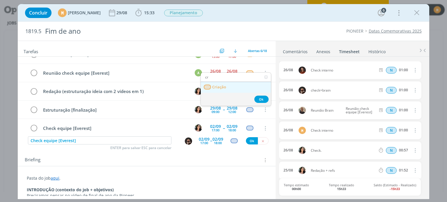
type input "cr"
click at [215, 88] on span "Criação" at bounding box center [219, 87] width 14 height 5
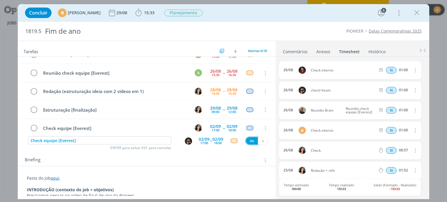
drag, startPoint x: 251, startPoint y: 138, endPoint x: 240, endPoint y: 142, distance: 11.6
click at [250, 138] on button "Ok" at bounding box center [252, 140] width 12 height 7
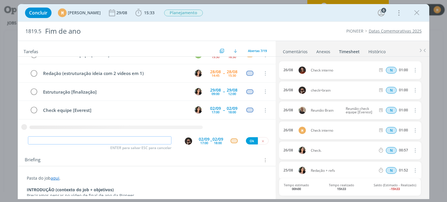
paste input "Check equipe [Everest]"
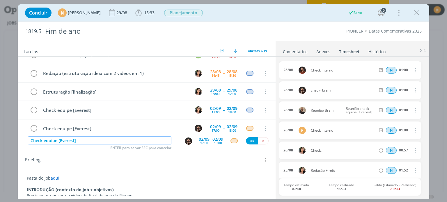
click at [185, 142] on img "dialog" at bounding box center [188, 141] width 7 height 7
type input "Check equipe [Everest]"
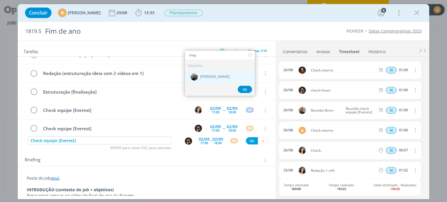
type input "may"
click at [204, 77] on span "[PERSON_NAME]" at bounding box center [214, 76] width 29 height 5
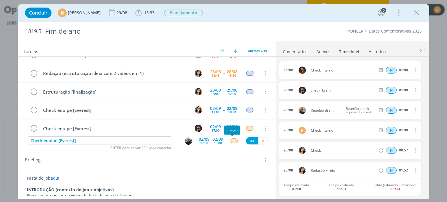
click at [232, 141] on div "dialog" at bounding box center [233, 140] width 7 height 5
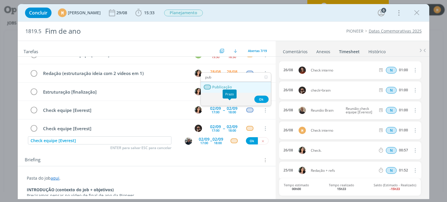
type input "pub"
click at [226, 86] on span "Publicação" at bounding box center [222, 87] width 20 height 5
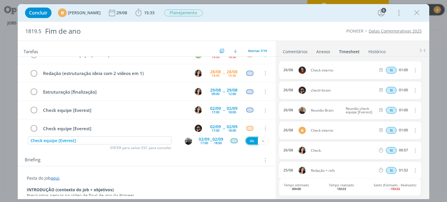
click at [249, 142] on button "Ok" at bounding box center [252, 140] width 12 height 7
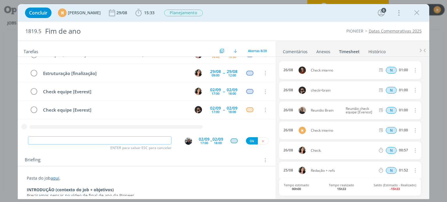
paste input "Check equipe [Everest]"
click at [187, 140] on img "dialog" at bounding box center [188, 141] width 7 height 7
type input "Check equipe [Everest]"
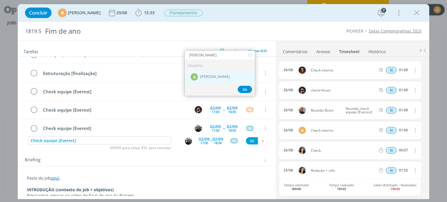
type input "alex"
click at [212, 78] on span "[PERSON_NAME]" at bounding box center [214, 76] width 29 height 5
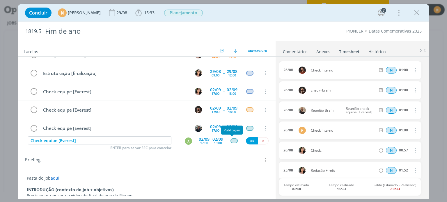
click at [232, 140] on div "dialog" at bounding box center [233, 140] width 7 height 5
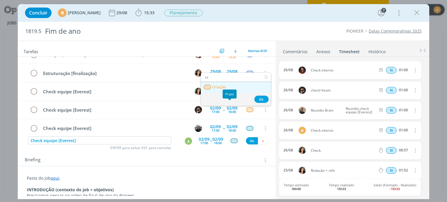
type input "cr"
click at [218, 88] on span "Criação" at bounding box center [219, 87] width 14 height 5
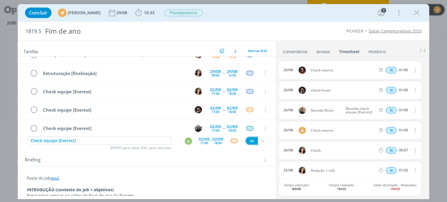
drag, startPoint x: 249, startPoint y: 139, endPoint x: 216, endPoint y: 144, distance: 33.5
click at [249, 139] on button "Ok" at bounding box center [252, 140] width 12 height 7
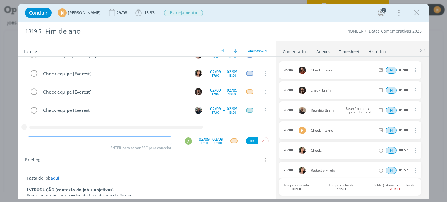
paste input "Check equipe [Everest]"
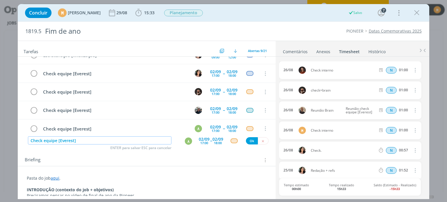
click at [186, 140] on div "A" at bounding box center [188, 141] width 7 height 7
type input "Check equipe [Everest]"
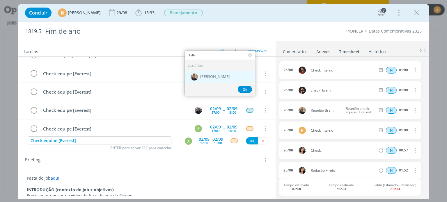
type input "bilh"
click at [207, 80] on div "[PERSON_NAME]" at bounding box center [220, 77] width 70 height 12
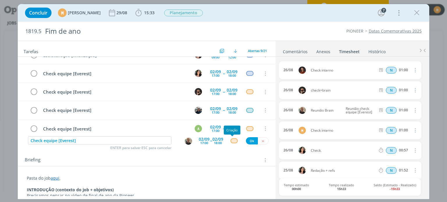
click at [232, 143] on div "dialog" at bounding box center [233, 140] width 7 height 5
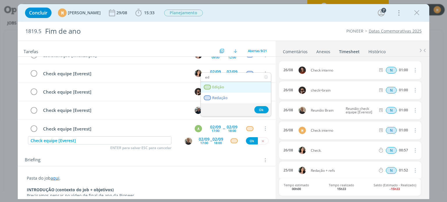
type input "ed"
click at [222, 87] on span "Edição" at bounding box center [218, 87] width 12 height 5
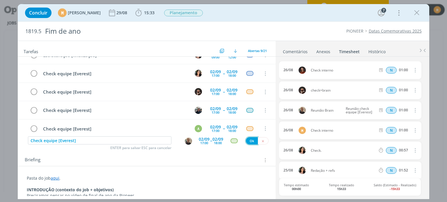
click at [249, 137] on button "Ok" at bounding box center [252, 140] width 12 height 7
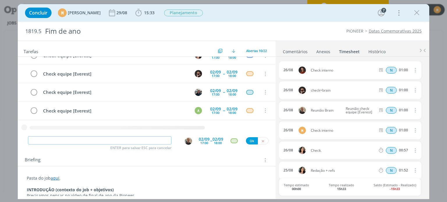
paste input "Check equipe [Everest]"
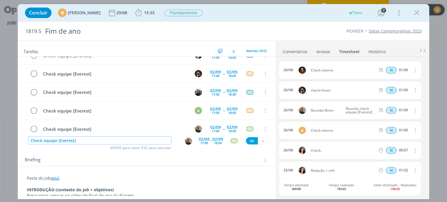
click at [187, 142] on img "dialog" at bounding box center [188, 141] width 7 height 7
type input "Check equipe [Everest]"
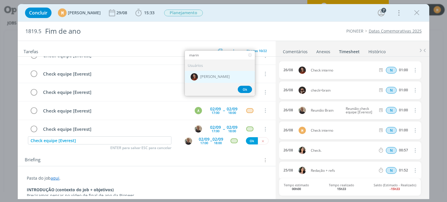
type input "marin"
click at [200, 76] on span "[PERSON_NAME]" at bounding box center [214, 76] width 29 height 5
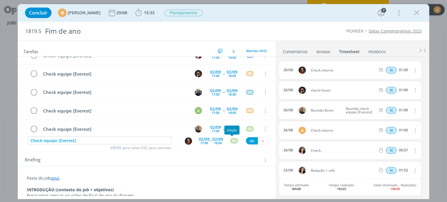
click at [233, 140] on div "dialog" at bounding box center [233, 140] width 7 height 5
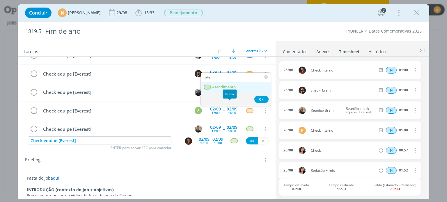
type input "ate"
click at [225, 86] on span "Atendimento" at bounding box center [224, 87] width 24 height 5
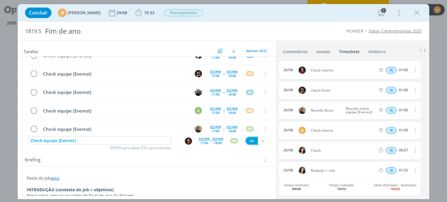
click at [248, 139] on button "Ok" at bounding box center [252, 140] width 12 height 7
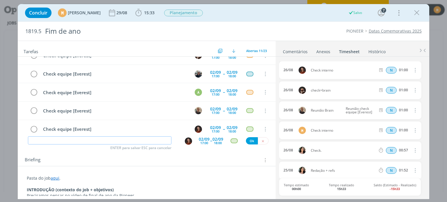
paste input "Check equipe [Everest]"
click at [185, 142] on img "dialog" at bounding box center [188, 141] width 7 height 7
type input "Check equipe [Everest]"
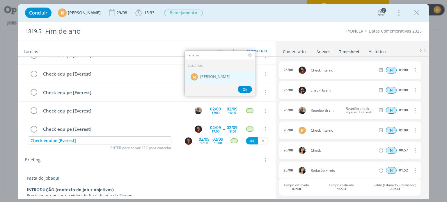
type input "maria"
click at [220, 71] on div "M Mariana Kochenborger" at bounding box center [220, 77] width 70 height 12
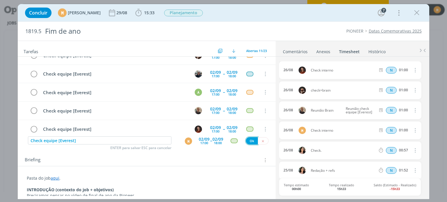
click at [249, 143] on button "Ok" at bounding box center [252, 140] width 12 height 7
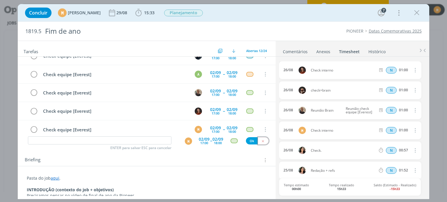
click at [261, 142] on icon "dialog" at bounding box center [263, 141] width 4 height 4
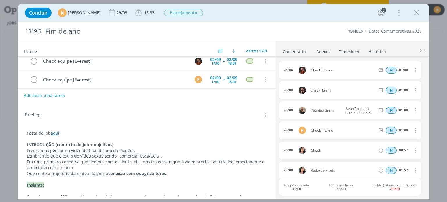
scroll to position [29, 0]
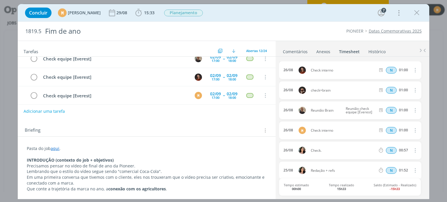
click at [54, 110] on button "Adicionar uma tarefa" at bounding box center [44, 111] width 41 height 10
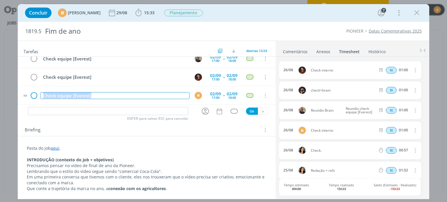
drag, startPoint x: 97, startPoint y: 94, endPoint x: 33, endPoint y: 91, distance: 63.5
click at [33, 91] on tr "Check equipe [Everest] M 02/09 17:00 -- 02/09 18:00 Cancelar" at bounding box center [146, 95] width 257 height 18
copy div "Check equipe [Everest]"
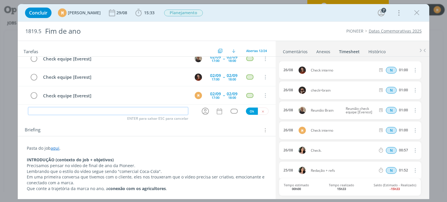
click at [66, 112] on input "dialog" at bounding box center [108, 111] width 160 height 8
paste input "Check equipe [Everest]"
click at [201, 113] on icon "dialog" at bounding box center [205, 111] width 9 height 9
type input "Check equipe [Everest]"
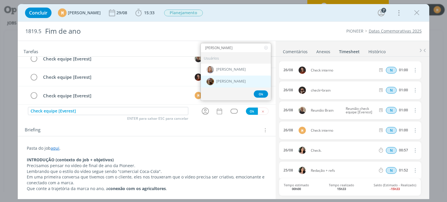
type input "amanda"
click at [228, 85] on div "[PERSON_NAME]" at bounding box center [236, 82] width 70 height 12
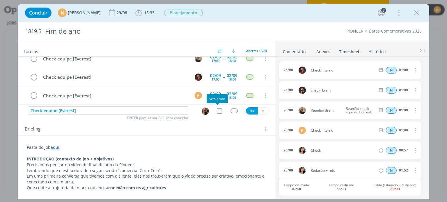
click at [212, 109] on div "dialog" at bounding box center [206, 110] width 19 height 9
click at [216, 112] on icon "dialog" at bounding box center [220, 111] width 8 height 8
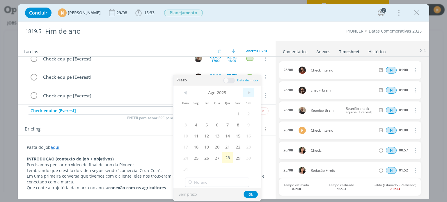
click at [251, 95] on span ">" at bounding box center [248, 92] width 10 height 9
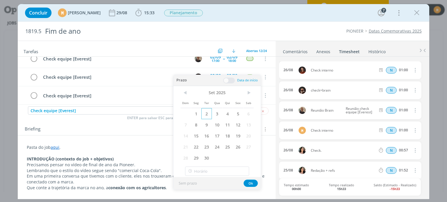
click at [209, 113] on span "2" at bounding box center [206, 113] width 10 height 11
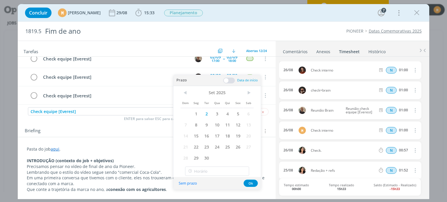
click at [228, 80] on span at bounding box center [229, 81] width 12 height 6
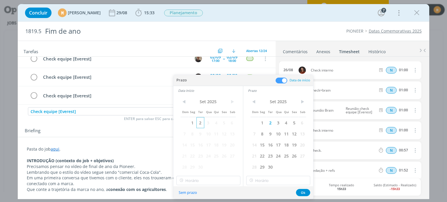
click at [200, 119] on span "2" at bounding box center [200, 122] width 8 height 11
click at [213, 173] on div "< Set 2025 > Dom Seg Ter Qua Qui Sex Sab 1 2 3 4 5 6 7 8 9 10 11 12 13 14 15 16…" at bounding box center [208, 134] width 70 height 79
click at [214, 182] on input "16:00" at bounding box center [208, 180] width 64 height 9
click at [196, 124] on div "17:00" at bounding box center [208, 119] width 65 height 10
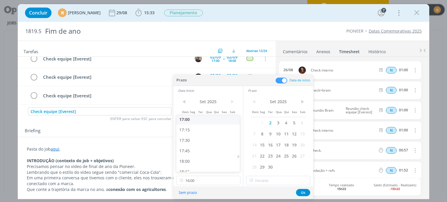
type input "17:00"
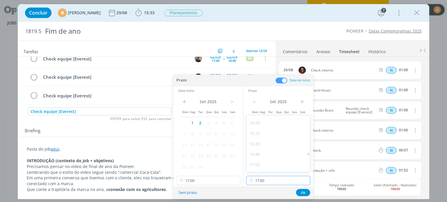
drag, startPoint x: 285, startPoint y: 179, endPoint x: 285, endPoint y: 171, distance: 8.4
click at [285, 179] on input "17:00" at bounding box center [278, 180] width 64 height 9
click at [265, 150] on div "18:00" at bounding box center [278, 148] width 65 height 10
type input "18:00"
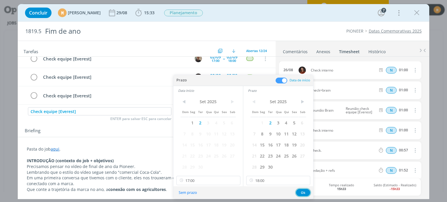
click at [305, 193] on button "Ok" at bounding box center [303, 192] width 14 height 7
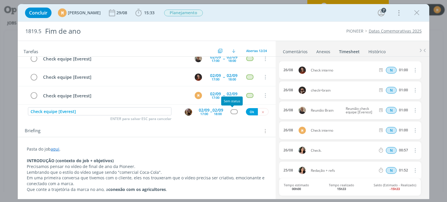
click at [231, 111] on div "dialog" at bounding box center [233, 111] width 7 height 5
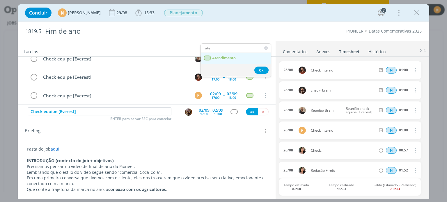
type input "ate"
click at [221, 59] on span "Atendimento" at bounding box center [224, 58] width 24 height 5
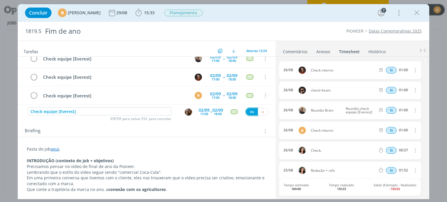
click at [249, 113] on button "Ok" at bounding box center [252, 111] width 12 height 7
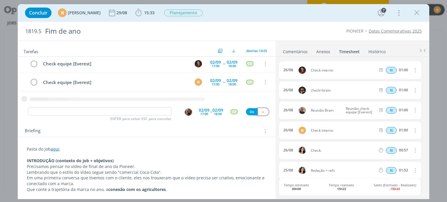
click at [261, 113] on icon "dialog" at bounding box center [263, 112] width 4 height 4
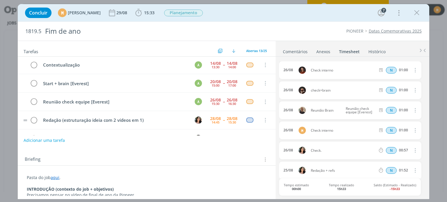
scroll to position [0, 0]
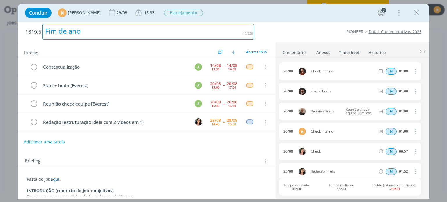
click at [249, 27] on div "Fim de ano" at bounding box center [147, 31] width 211 height 15
click at [203, 12] on span "Planejamento" at bounding box center [183, 13] width 39 height 7
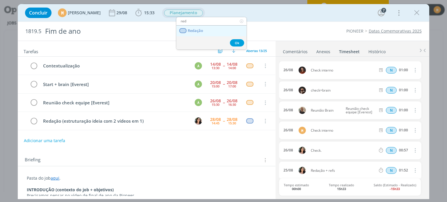
type input "red"
click at [205, 30] on link "Redação" at bounding box center [211, 31] width 70 height 11
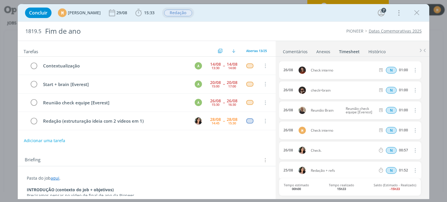
click at [53, 178] on link "aqui" at bounding box center [55, 178] width 9 height 6
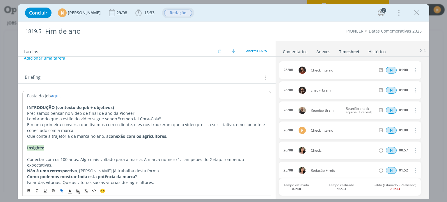
scroll to position [87, 0]
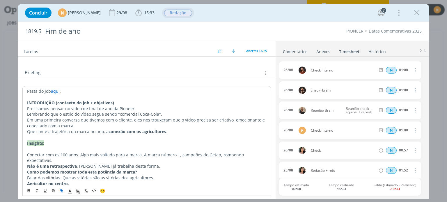
click at [56, 88] on link "aqui" at bounding box center [55, 91] width 9 height 6
click at [54, 99] on link "https://sobeae.sharepoint.com/:f:/s/SOBEAE/EhftjwBhGlhChOPJlEvGqeQB-j_26FxrMAtd…" at bounding box center [65, 103] width 44 height 8
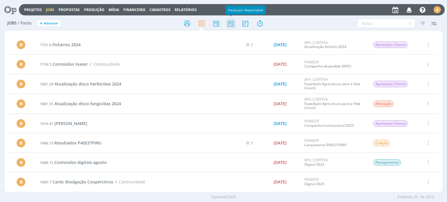
click at [230, 22] on icon at bounding box center [230, 23] width 10 height 11
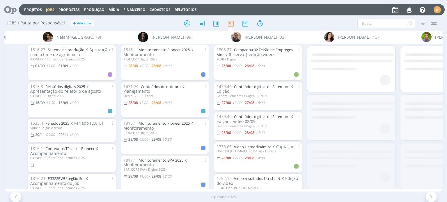
scroll to position [0, 1242]
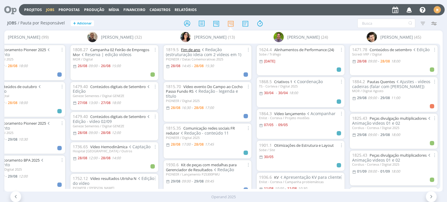
click at [192, 49] on link "Fim de ano" at bounding box center [190, 49] width 19 height 5
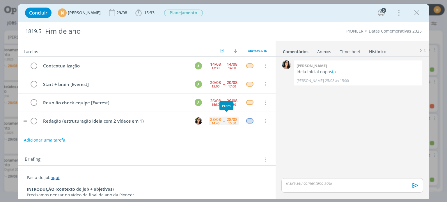
click at [227, 119] on div "28/08" at bounding box center [232, 120] width 11 height 4
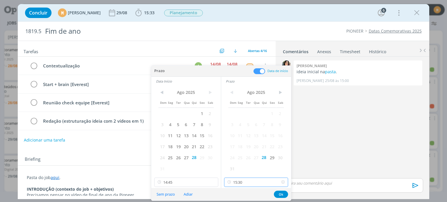
click at [249, 186] on input "15:30" at bounding box center [256, 182] width 64 height 9
click at [245, 150] on div "16:30" at bounding box center [256, 150] width 65 height 10
type input "16:30"
click at [284, 195] on button "Ok" at bounding box center [281, 194] width 14 height 7
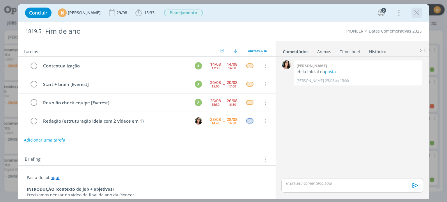
click at [420, 11] on icon "dialog" at bounding box center [416, 12] width 9 height 9
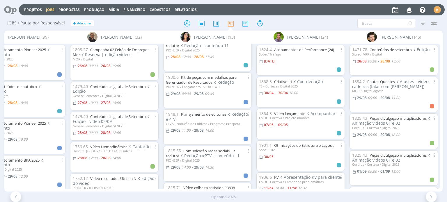
scroll to position [87, 0]
click at [212, 79] on link "Kit de peças com medalhas para Gerenciador de Resultados" at bounding box center [201, 80] width 71 height 10
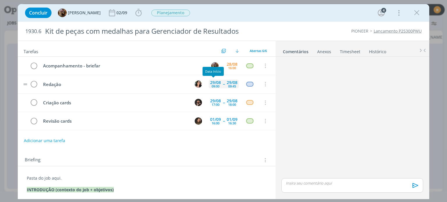
scroll to position [87, 0]
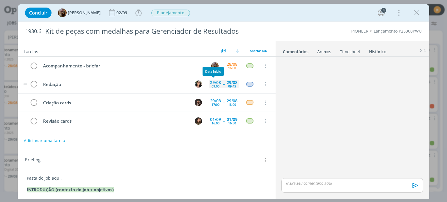
click at [213, 82] on div "29/08" at bounding box center [215, 83] width 11 height 4
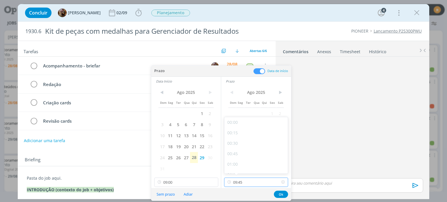
click at [243, 182] on input "09:45" at bounding box center [256, 182] width 64 height 9
click at [235, 156] on div "15:45" at bounding box center [256, 156] width 65 height 10
type input "15:45"
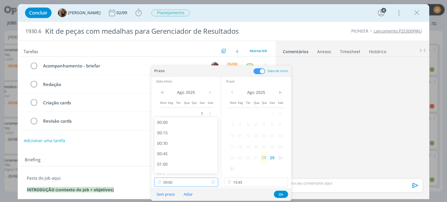
click at [180, 182] on input "09:00" at bounding box center [186, 182] width 64 height 9
click at [176, 154] on div "15:00" at bounding box center [186, 156] width 65 height 10
type input "15:00"
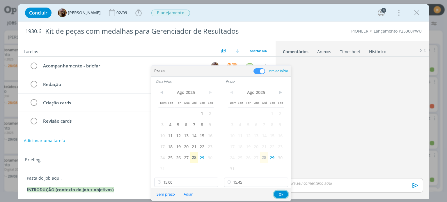
click at [283, 193] on button "Ok" at bounding box center [281, 194] width 14 height 7
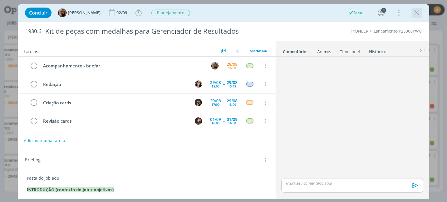
click at [414, 15] on icon "dialog" at bounding box center [416, 12] width 9 height 9
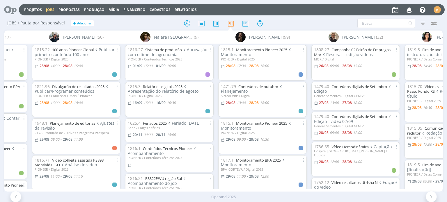
scroll to position [0, 1186]
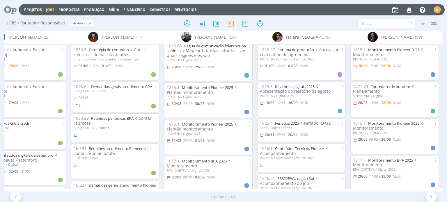
scroll to position [175, 0]
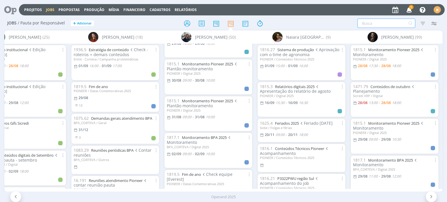
click at [378, 22] on input "text" at bounding box center [386, 23] width 58 height 9
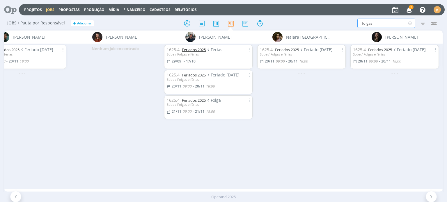
type input "folgas"
click at [200, 51] on link "Feriados 2025" at bounding box center [194, 49] width 24 height 5
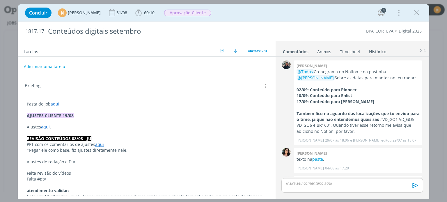
scroll to position [370, 0]
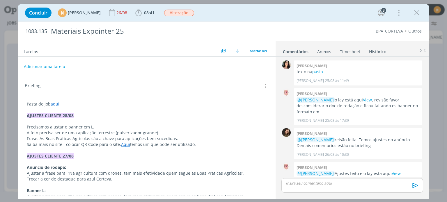
scroll to position [111, 0]
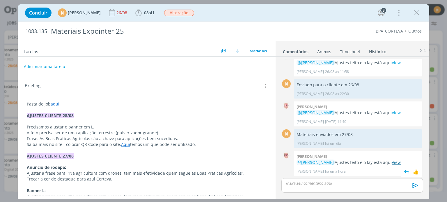
click at [401, 164] on link "View" at bounding box center [396, 163] width 9 height 6
click at [345, 182] on p "dialog" at bounding box center [352, 183] width 132 height 5
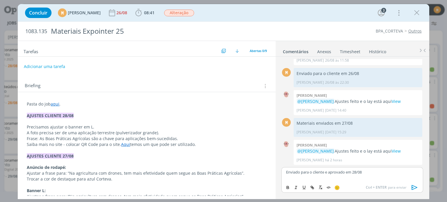
click at [414, 187] on icon "dialog" at bounding box center [414, 187] width 9 height 9
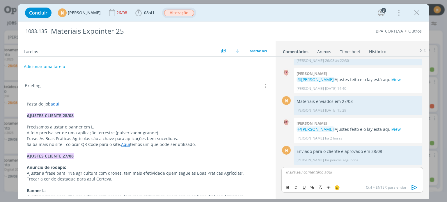
click at [188, 10] on span "Alteração" at bounding box center [179, 13] width 30 height 7
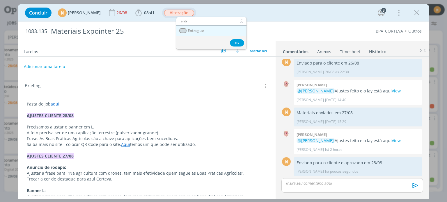
type input "entr"
click at [200, 33] on span "Entregue" at bounding box center [196, 31] width 16 height 5
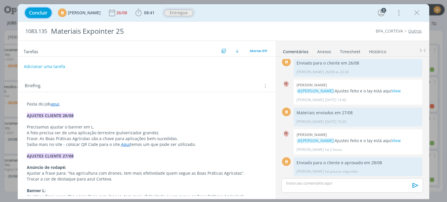
click at [31, 13] on span "Concluir" at bounding box center [38, 12] width 18 height 5
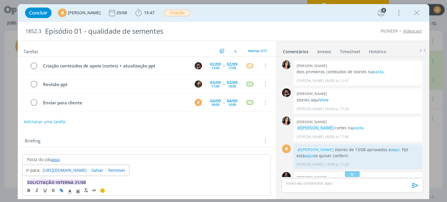
scroll to position [184, 0]
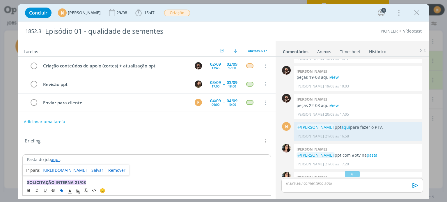
click at [60, 169] on link "[URL][DOMAIN_NAME]" at bounding box center [65, 171] width 44 height 8
